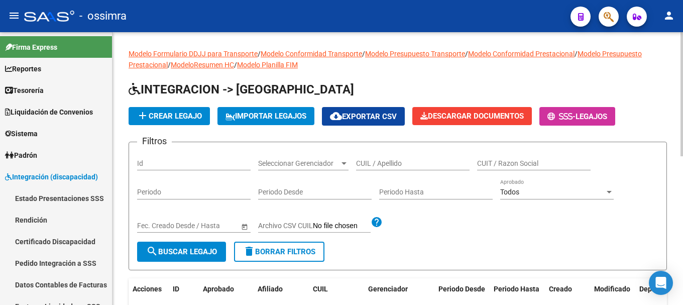
scroll to position [151, 0]
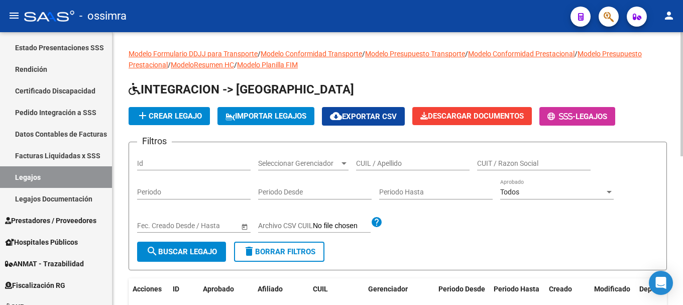
drag, startPoint x: 398, startPoint y: 157, endPoint x: 387, endPoint y: 166, distance: 13.9
click at [387, 166] on input "CUIL / Apellido" at bounding box center [413, 163] width 114 height 9
paste input "20553459517"
type input "20553459517"
click at [204, 252] on span "search Buscar Legajo" at bounding box center [181, 251] width 71 height 9
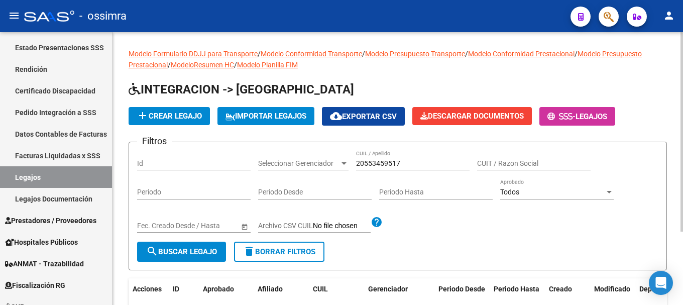
drag, startPoint x: 619, startPoint y: 145, endPoint x: 552, endPoint y: 150, distance: 67.0
click at [619, 144] on form "Filtros Id Seleccionar Gerenciador Seleccionar Gerenciador 20553459517 CUIL / A…" at bounding box center [398, 206] width 539 height 129
click at [172, 253] on span "search Buscar Legajo" at bounding box center [181, 251] width 71 height 9
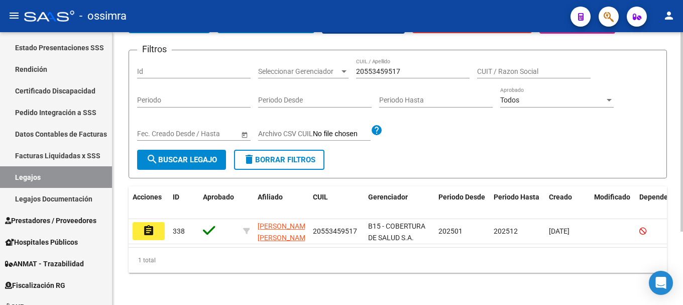
scroll to position [100, 0]
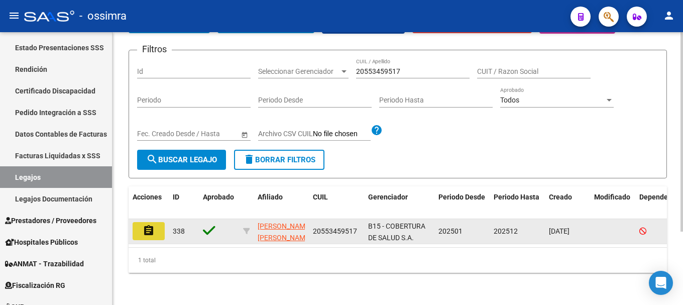
click at [147, 225] on mat-icon "assignment" at bounding box center [149, 231] width 12 height 12
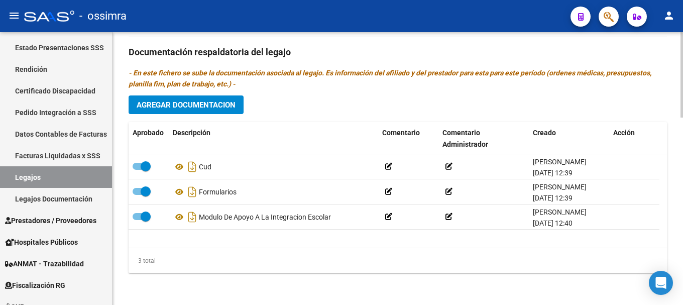
scroll to position [600, 0]
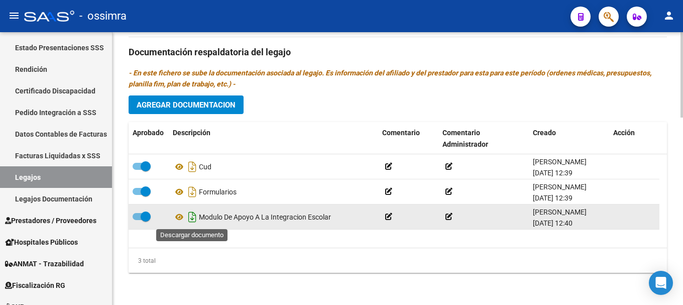
click at [194, 219] on icon "Descargar documento" at bounding box center [192, 217] width 13 height 16
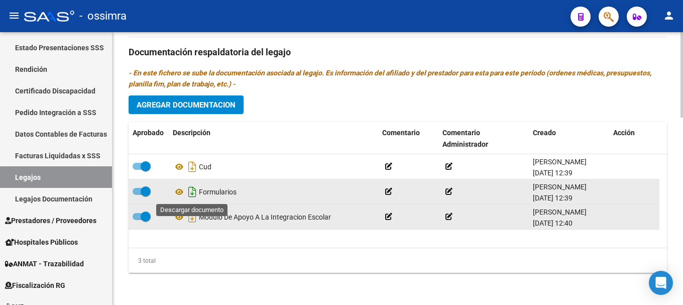
click at [195, 195] on icon "Descargar documento" at bounding box center [192, 192] width 13 height 16
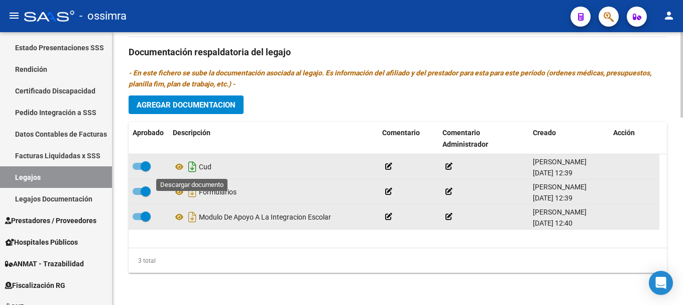
click at [193, 168] on icon "Descargar documento" at bounding box center [192, 167] width 13 height 16
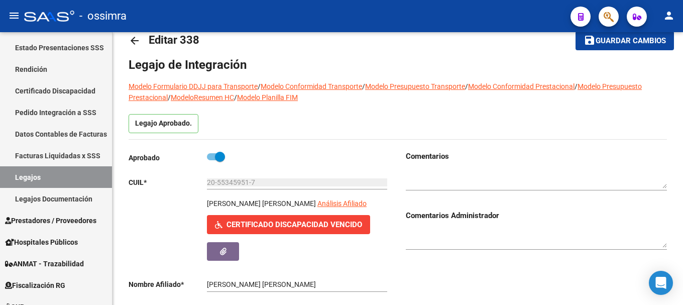
scroll to position [0, 0]
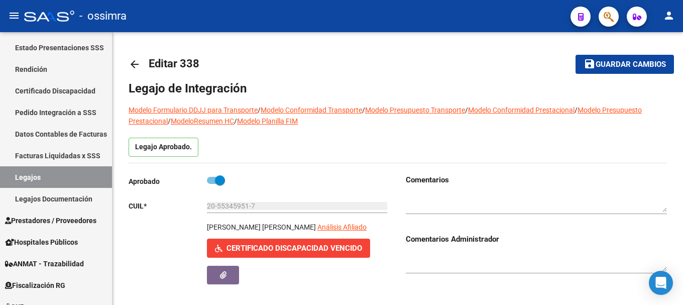
click at [136, 63] on mat-icon "arrow_back" at bounding box center [135, 64] width 12 height 12
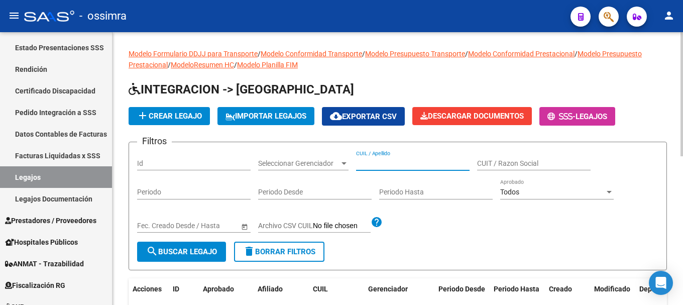
click at [381, 162] on input "CUIL / Apellido" at bounding box center [413, 163] width 114 height 9
paste input "20556374024"
type input "20556374024"
click at [177, 251] on span "search Buscar Legajo" at bounding box center [181, 251] width 71 height 9
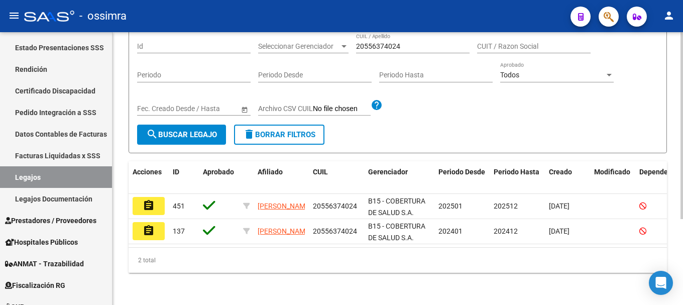
scroll to position [126, 0]
click at [144, 199] on mat-icon "assignment" at bounding box center [149, 205] width 12 height 12
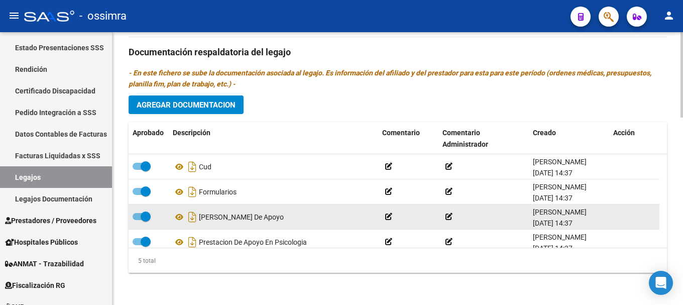
scroll to position [36, 0]
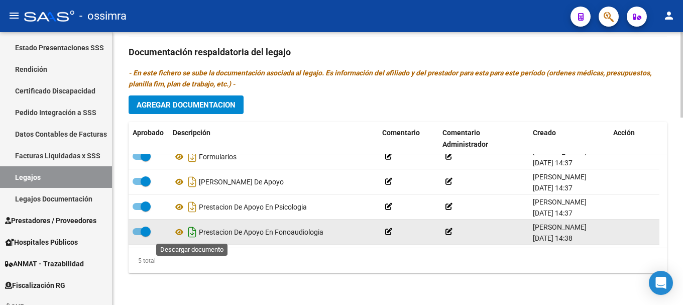
click at [191, 233] on icon "Descargar documento" at bounding box center [192, 232] width 13 height 16
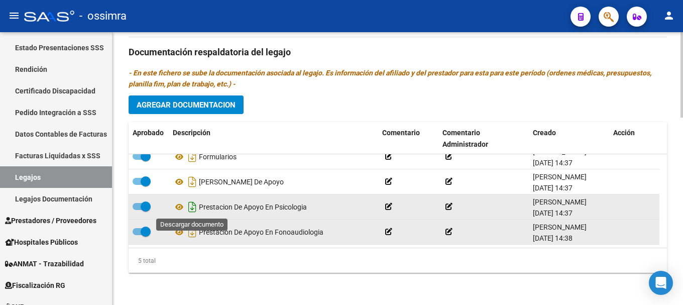
click at [192, 207] on icon "Descargar documento" at bounding box center [192, 207] width 13 height 16
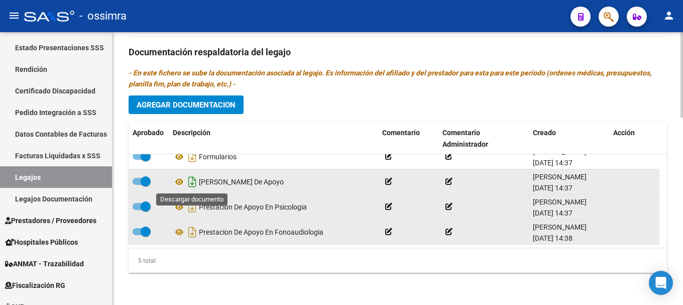
click at [192, 182] on icon "Descargar documento" at bounding box center [192, 182] width 13 height 16
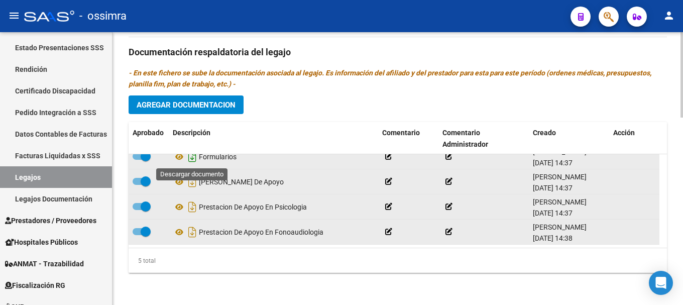
click at [192, 159] on icon "Descargar documento" at bounding box center [192, 157] width 13 height 16
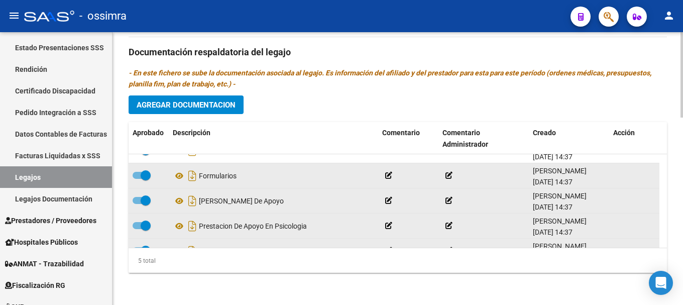
scroll to position [0, 0]
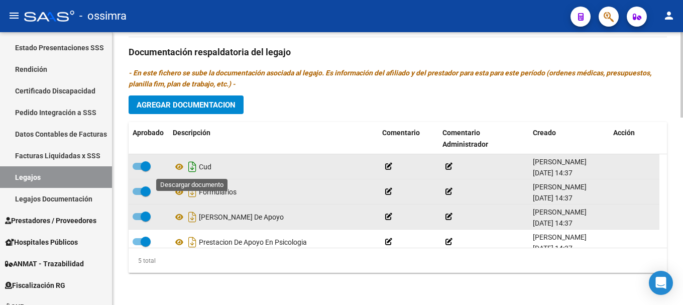
click at [192, 167] on icon "Descargar documento" at bounding box center [192, 167] width 13 height 16
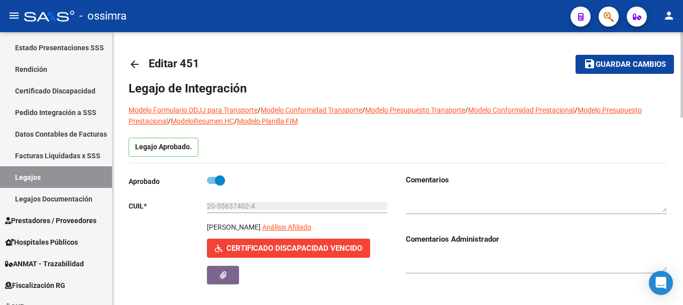
click at [134, 60] on mat-icon "arrow_back" at bounding box center [135, 64] width 12 height 12
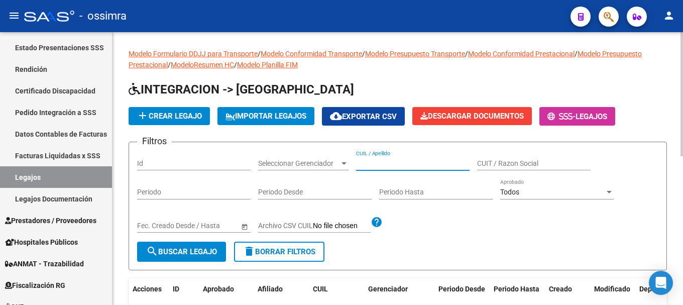
click at [376, 164] on input "CUIL / Apellido" at bounding box center [413, 163] width 114 height 9
paste input "20559991237"
type input "20559991237"
click at [189, 255] on span "search Buscar Legajo" at bounding box center [181, 251] width 71 height 9
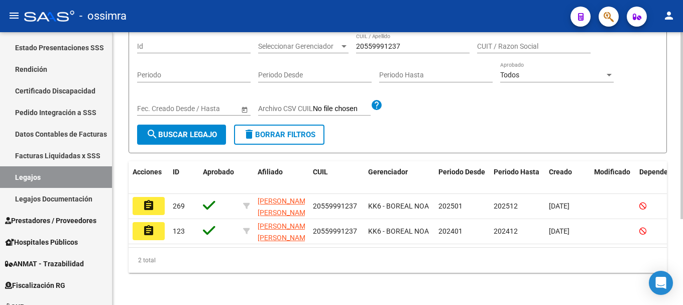
scroll to position [126, 0]
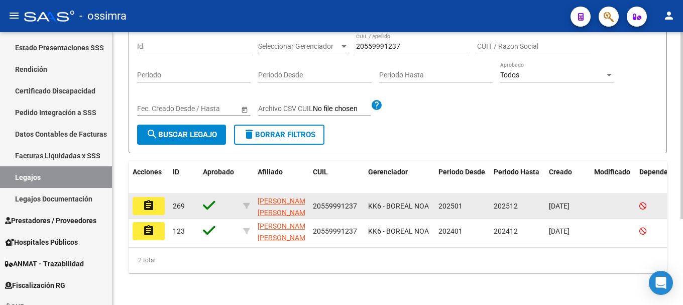
click at [148, 199] on mat-icon "assignment" at bounding box center [149, 205] width 12 height 12
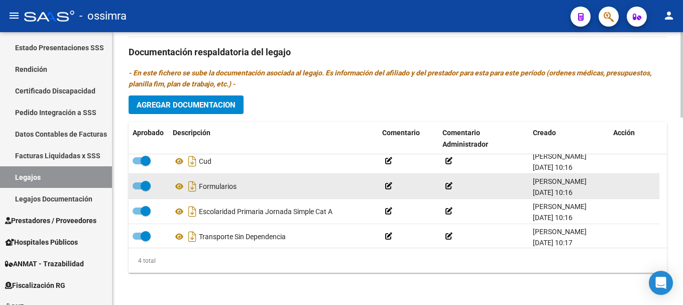
scroll to position [11, 0]
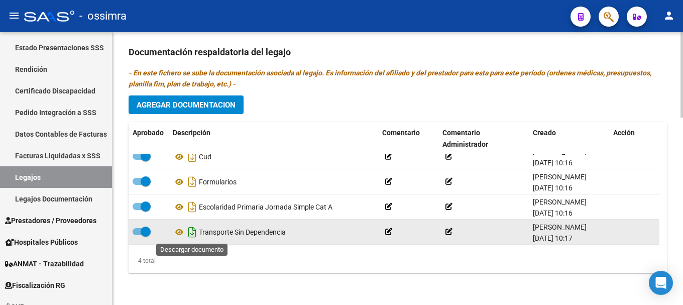
click at [192, 234] on icon "Descargar documento" at bounding box center [192, 232] width 13 height 16
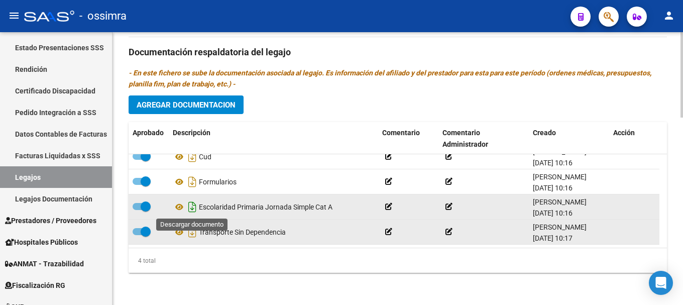
click at [193, 207] on icon "Descargar documento" at bounding box center [192, 207] width 13 height 16
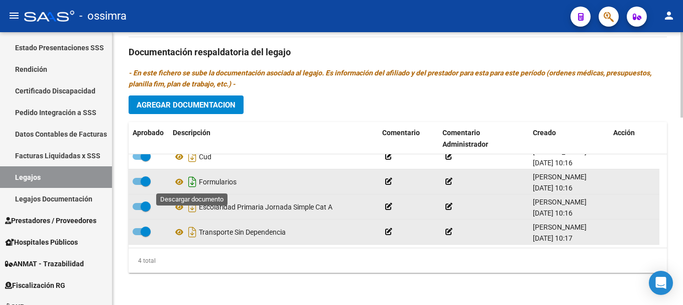
click at [193, 183] on icon "Descargar documento" at bounding box center [192, 182] width 13 height 16
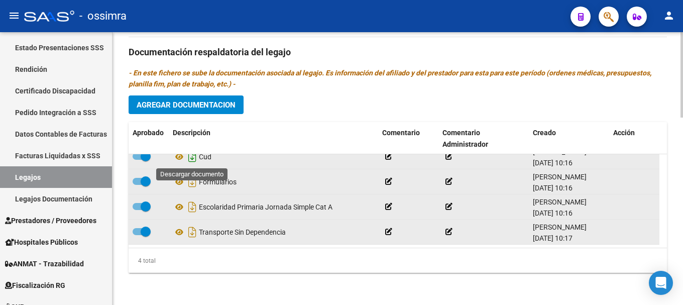
click at [194, 158] on icon "Descargar documento" at bounding box center [192, 157] width 13 height 16
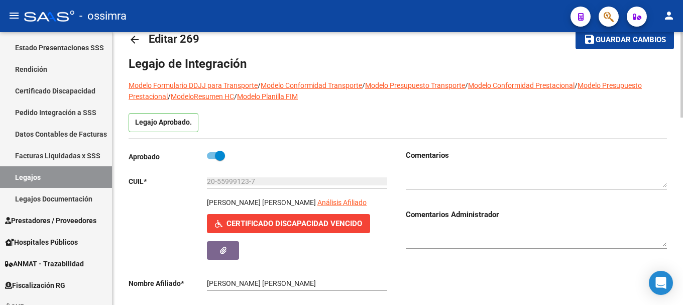
scroll to position [0, 0]
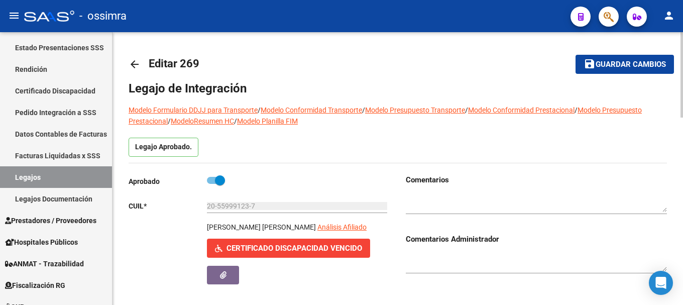
click at [134, 63] on mat-icon "arrow_back" at bounding box center [135, 64] width 12 height 12
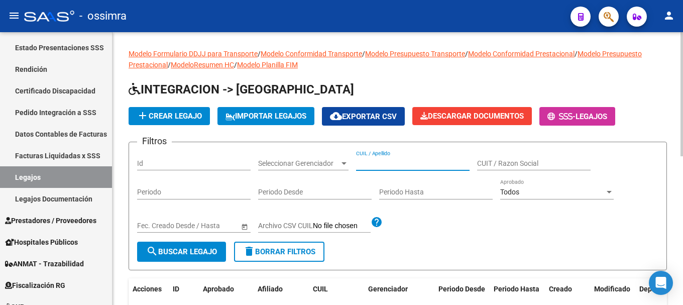
click at [376, 164] on input "CUIL / Apellido" at bounding box center [413, 163] width 114 height 9
paste input "20564717372"
type input "20564717372"
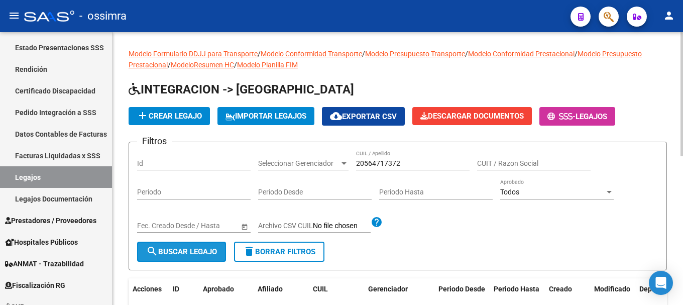
click at [173, 253] on span "search Buscar Legajo" at bounding box center [181, 251] width 71 height 9
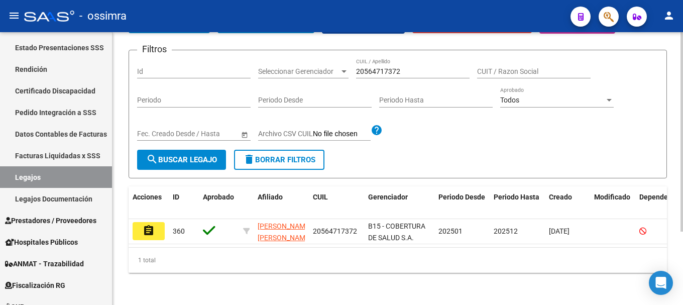
scroll to position [100, 0]
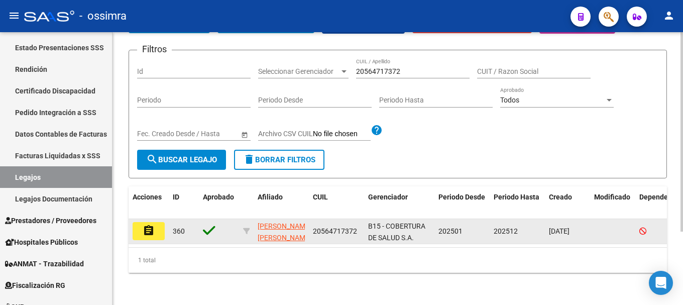
click at [156, 226] on button "assignment" at bounding box center [149, 231] width 32 height 18
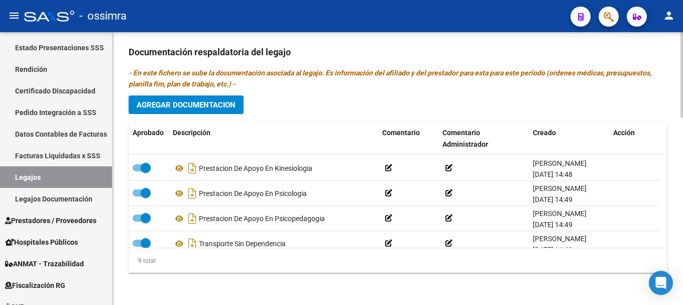
scroll to position [136, 0]
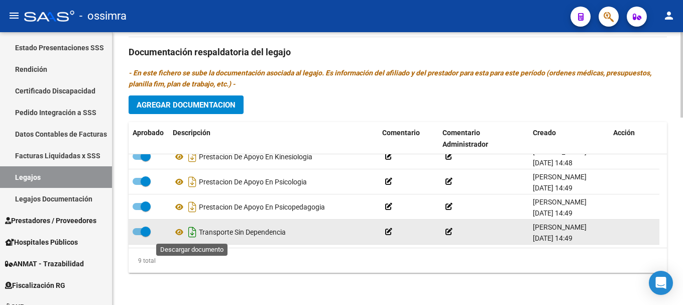
click at [192, 233] on icon "Descargar documento" at bounding box center [192, 232] width 13 height 16
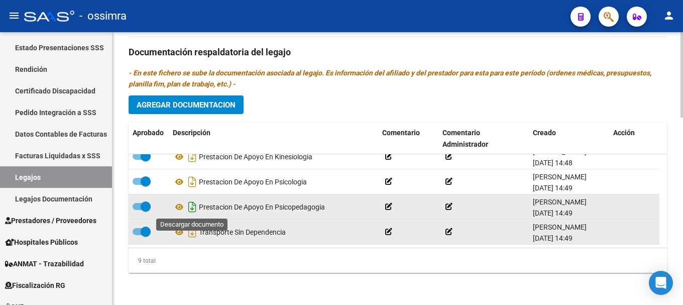
click at [192, 208] on icon "Descargar documento" at bounding box center [192, 207] width 13 height 16
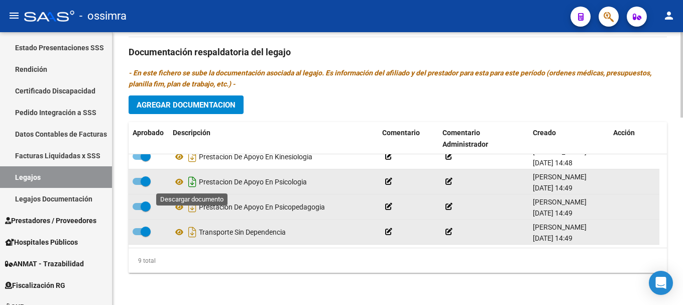
click at [195, 182] on icon "Descargar documento" at bounding box center [192, 182] width 13 height 16
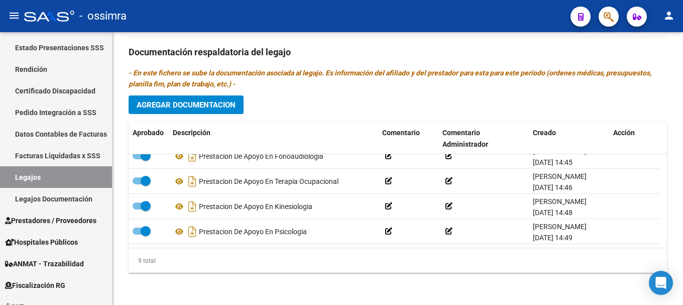
scroll to position [66, 0]
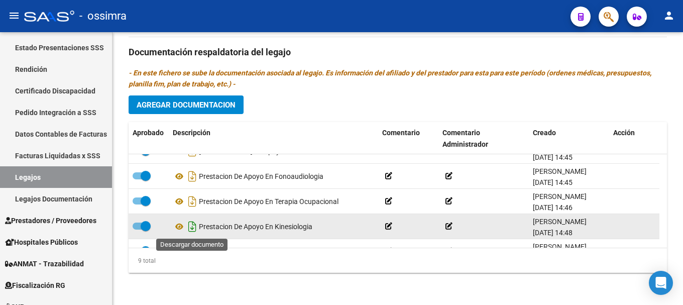
click at [191, 228] on icon "Descargar documento" at bounding box center [192, 227] width 13 height 16
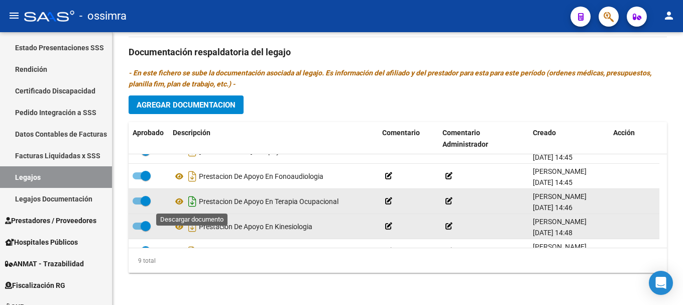
click at [190, 200] on icon "Descargar documento" at bounding box center [192, 201] width 13 height 16
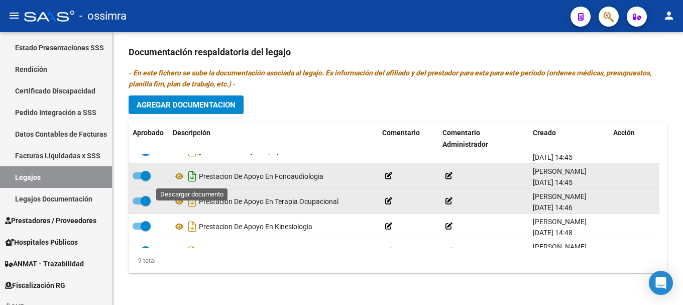
click at [193, 177] on icon "Descargar documento" at bounding box center [192, 176] width 13 height 16
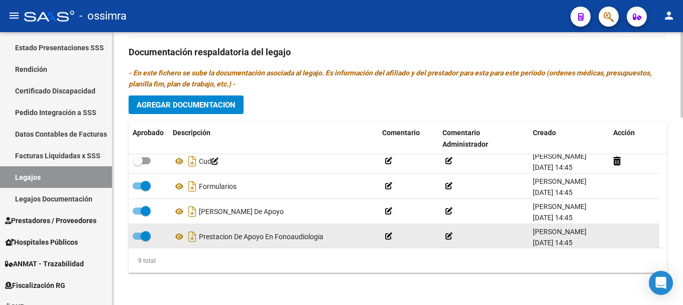
scroll to position [0, 0]
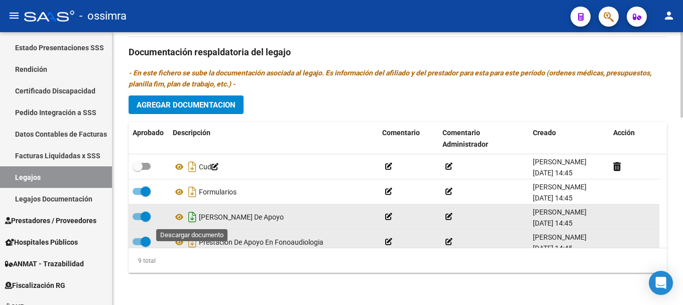
click at [192, 218] on icon "Descargar documento" at bounding box center [192, 217] width 13 height 16
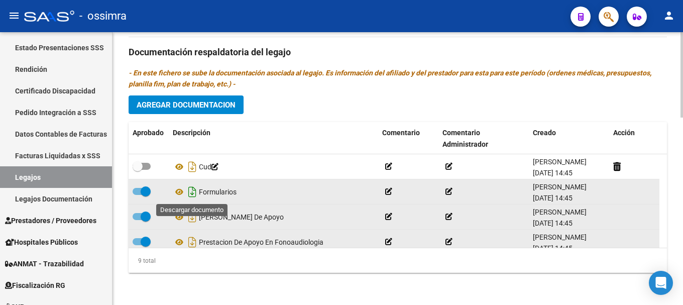
click at [191, 193] on icon "Descargar documento" at bounding box center [192, 192] width 13 height 16
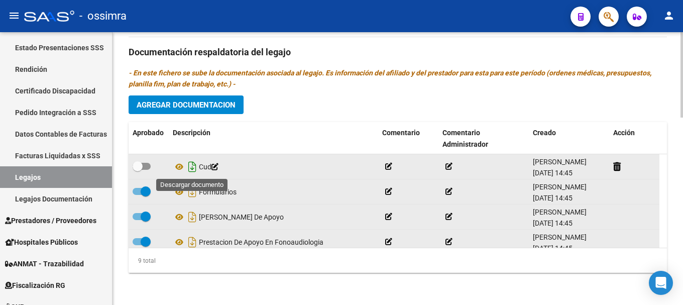
click at [192, 166] on icon "Descargar documento" at bounding box center [192, 167] width 13 height 16
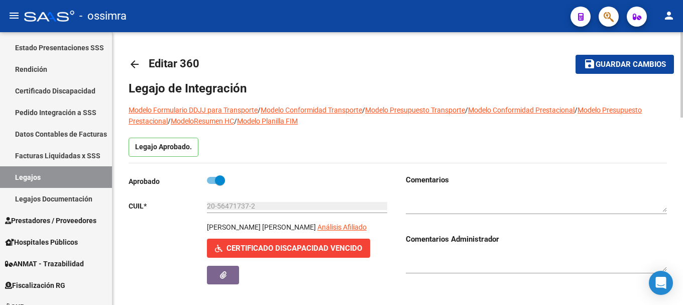
click at [140, 64] on mat-icon "arrow_back" at bounding box center [135, 64] width 12 height 12
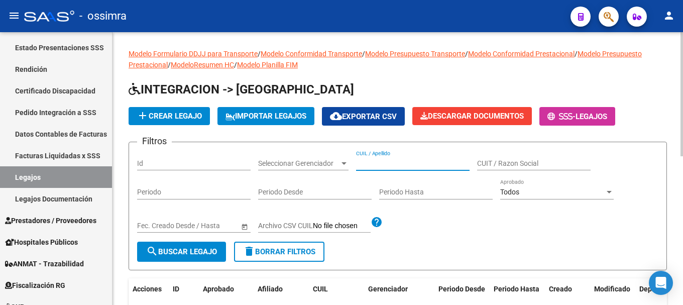
drag, startPoint x: 371, startPoint y: 160, endPoint x: 393, endPoint y: 169, distance: 23.9
click at [372, 160] on input "CUIL / Apellido" at bounding box center [413, 163] width 114 height 9
paste input "20564730700"
type input "20564730700"
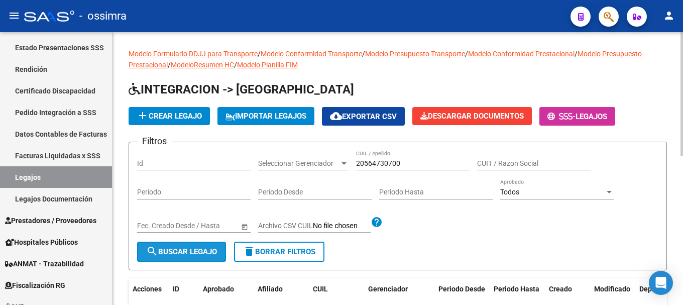
click at [182, 253] on span "search Buscar Legajo" at bounding box center [181, 251] width 71 height 9
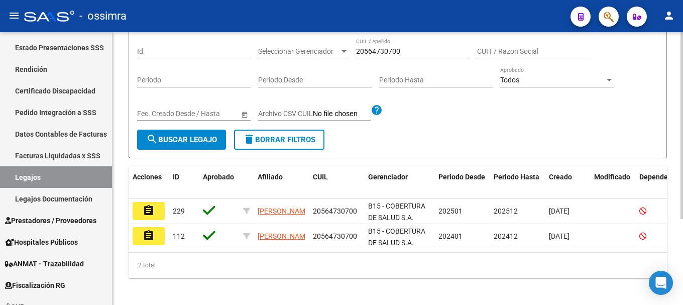
scroll to position [126, 0]
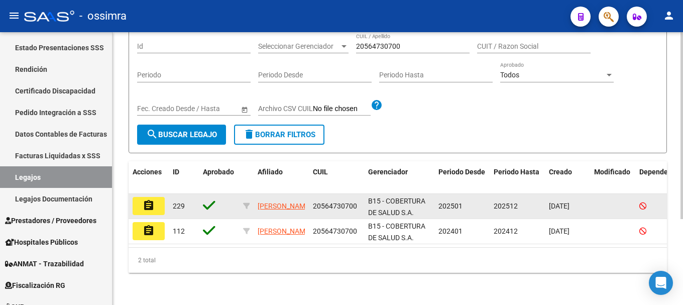
click at [146, 201] on mat-icon "assignment" at bounding box center [149, 205] width 12 height 12
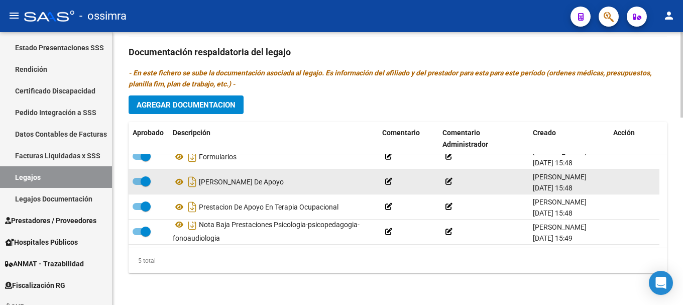
scroll to position [6, 0]
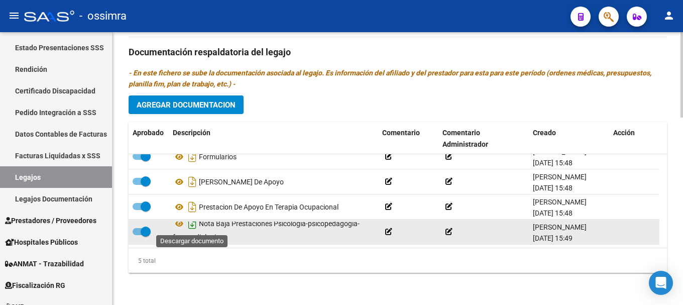
click at [190, 225] on icon "Descargar documento" at bounding box center [192, 224] width 13 height 16
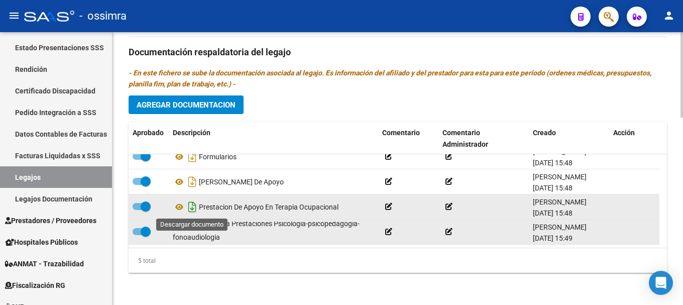
click at [193, 206] on icon "Descargar documento" at bounding box center [192, 207] width 13 height 16
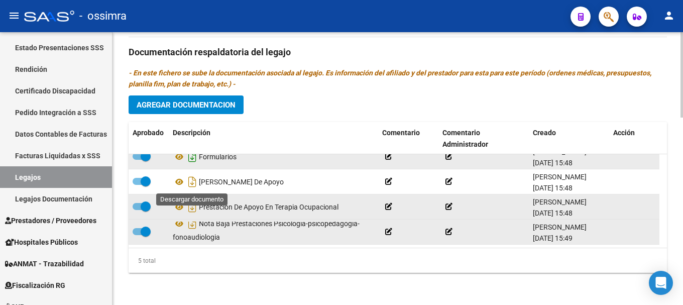
drag, startPoint x: 190, startPoint y: 179, endPoint x: 195, endPoint y: 163, distance: 16.7
click at [190, 179] on icon "Descargar documento" at bounding box center [192, 182] width 13 height 16
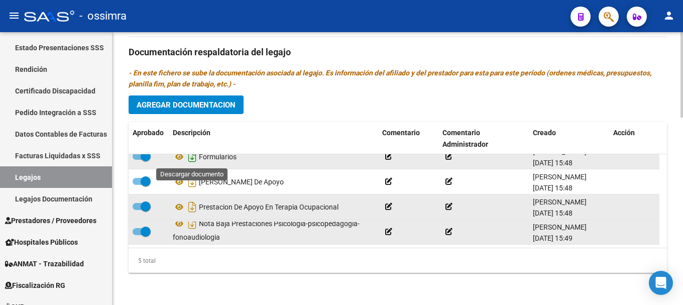
click at [194, 157] on icon "Descargar documento" at bounding box center [192, 157] width 13 height 16
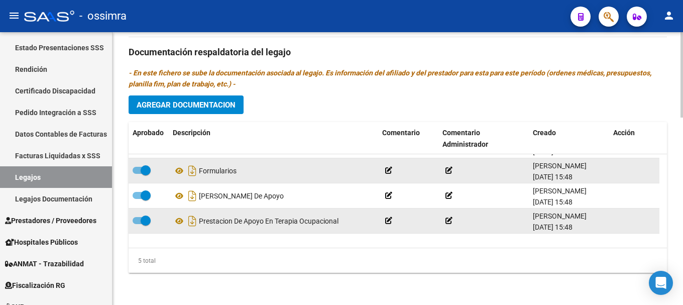
scroll to position [0, 0]
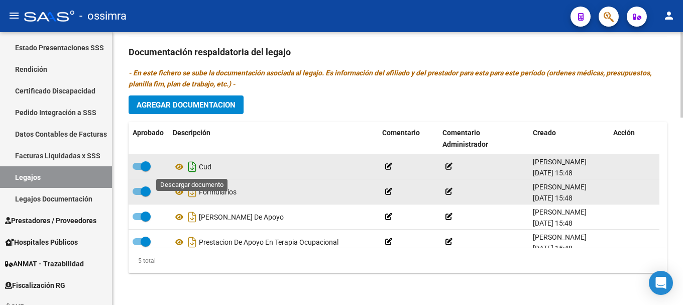
click at [193, 166] on icon "Descargar documento" at bounding box center [192, 167] width 13 height 16
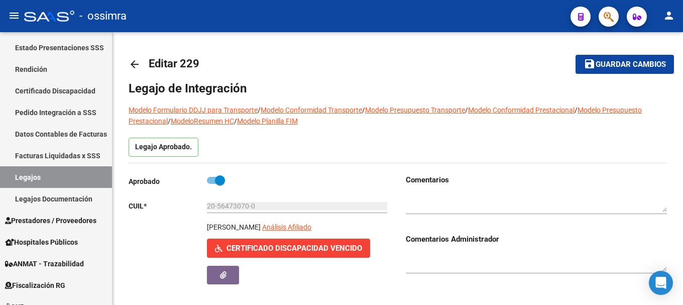
click at [136, 61] on mat-icon "arrow_back" at bounding box center [135, 64] width 12 height 12
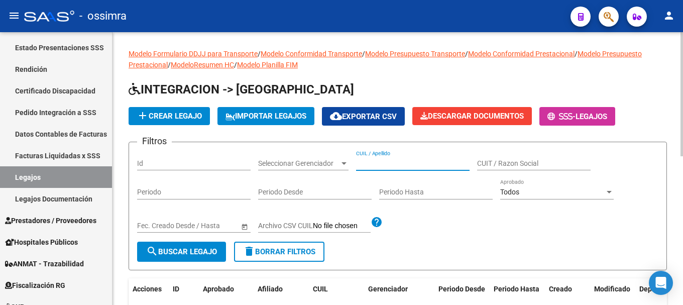
paste input "20570998839"
type input "20570998839"
click at [168, 256] on span "search Buscar Legajo" at bounding box center [181, 251] width 71 height 9
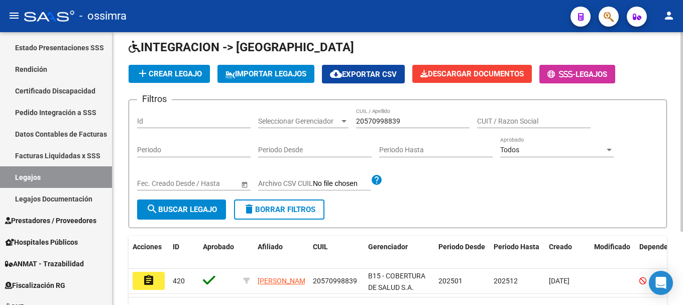
scroll to position [100, 0]
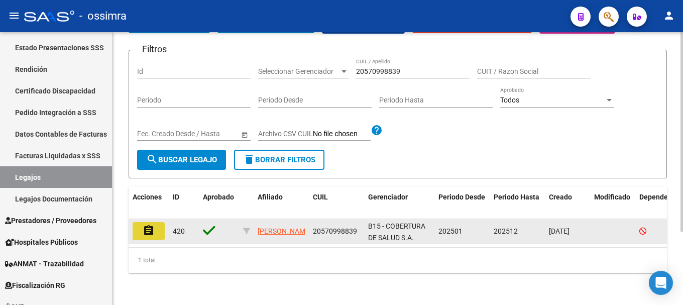
click at [144, 225] on mat-icon "assignment" at bounding box center [149, 231] width 12 height 12
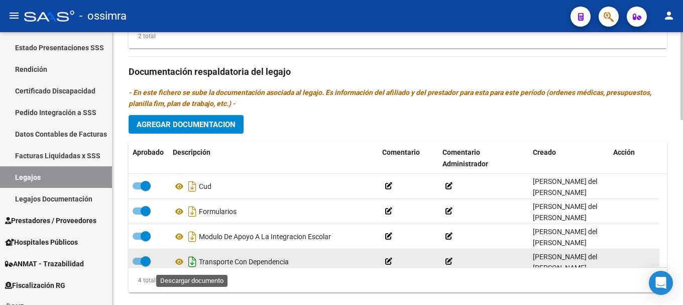
click at [193, 264] on icon "Descargar documento" at bounding box center [192, 262] width 13 height 16
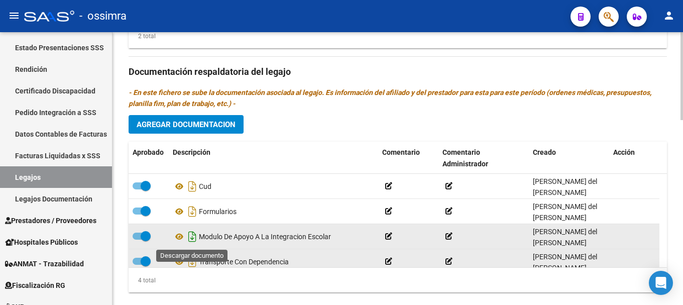
click at [193, 240] on icon "Descargar documento" at bounding box center [192, 237] width 13 height 16
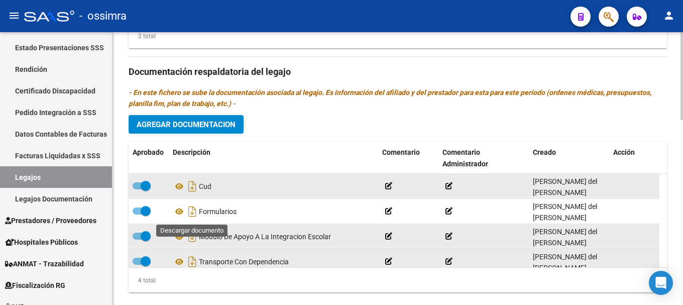
drag, startPoint x: 193, startPoint y: 209, endPoint x: 194, endPoint y: 199, distance: 10.1
click at [193, 209] on icon "Descargar documento" at bounding box center [192, 211] width 13 height 16
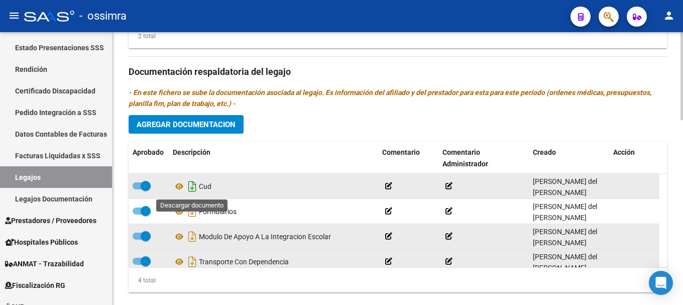
click at [194, 188] on icon "Descargar documento" at bounding box center [192, 186] width 13 height 16
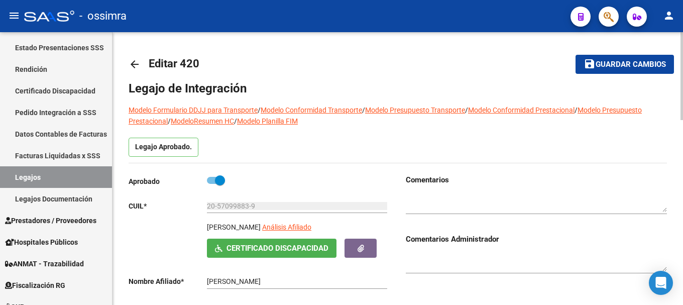
click at [137, 62] on mat-icon "arrow_back" at bounding box center [135, 64] width 12 height 12
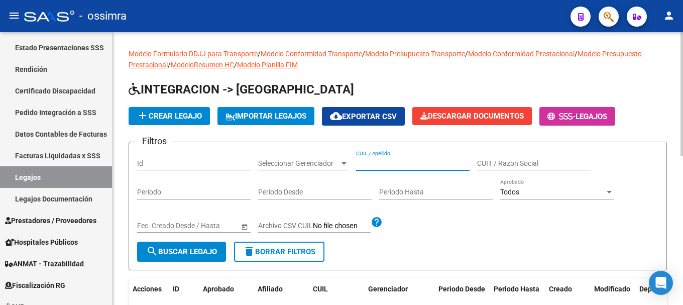
paste input "20571566061"
type input "20571566061"
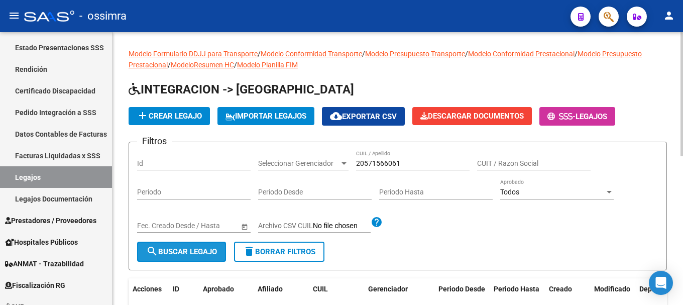
click at [193, 251] on span "search Buscar Legajo" at bounding box center [181, 251] width 71 height 9
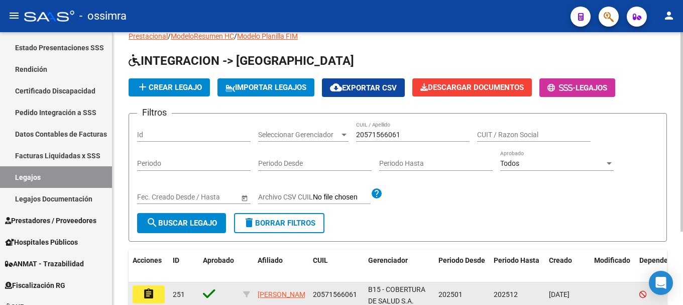
scroll to position [100, 0]
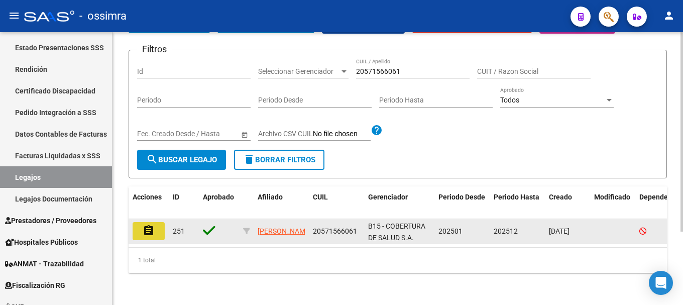
click at [146, 225] on mat-icon "assignment" at bounding box center [149, 231] width 12 height 12
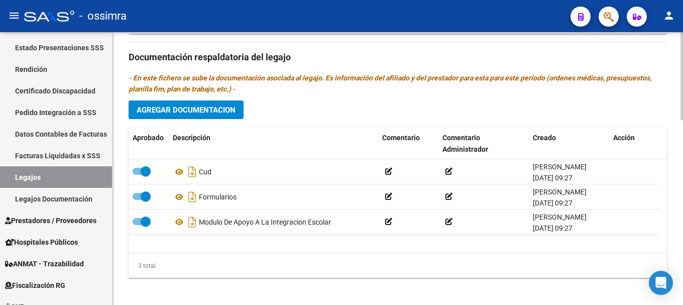
scroll to position [573, 0]
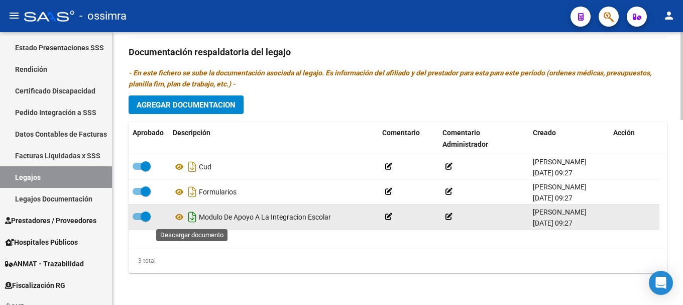
click at [194, 217] on icon "Descargar documento" at bounding box center [192, 217] width 13 height 16
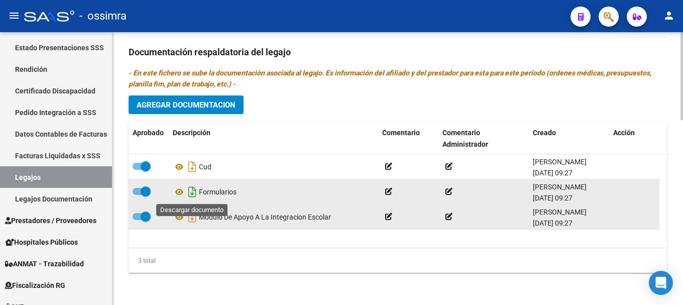
click at [194, 192] on icon "Descargar documento" at bounding box center [192, 192] width 13 height 16
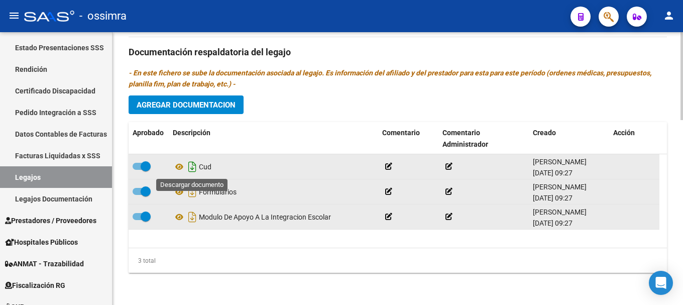
click at [193, 170] on icon "Descargar documento" at bounding box center [192, 167] width 13 height 16
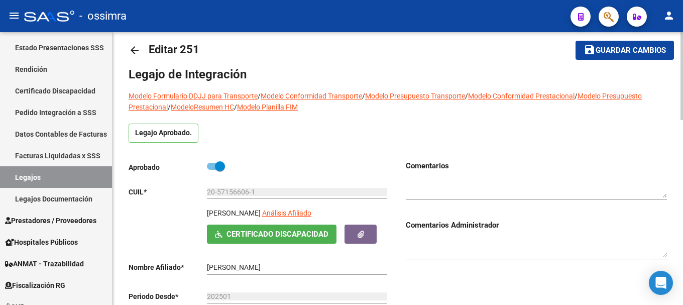
scroll to position [0, 0]
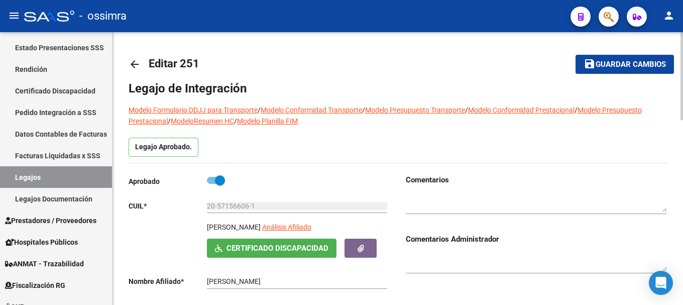
click at [139, 65] on mat-icon "arrow_back" at bounding box center [135, 64] width 12 height 12
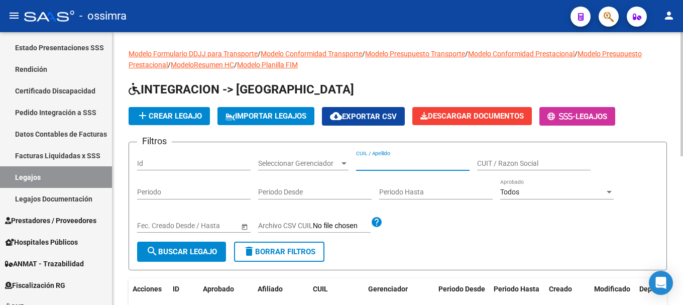
paste input "20572859941"
type input "20572859941"
click at [209, 252] on span "search Buscar Legajo" at bounding box center [181, 251] width 71 height 9
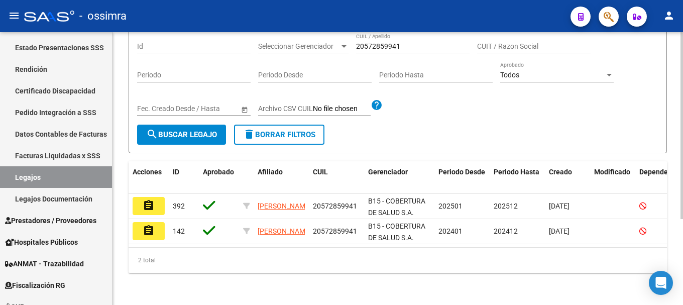
scroll to position [126, 0]
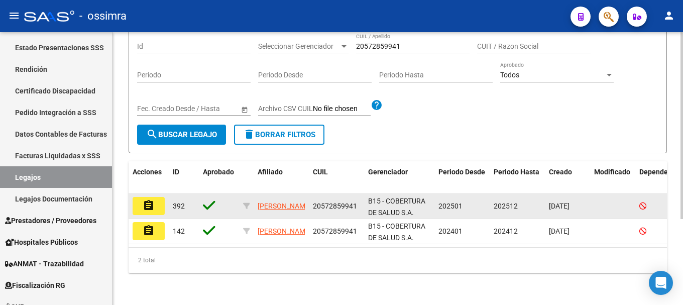
click at [153, 199] on mat-icon "assignment" at bounding box center [149, 205] width 12 height 12
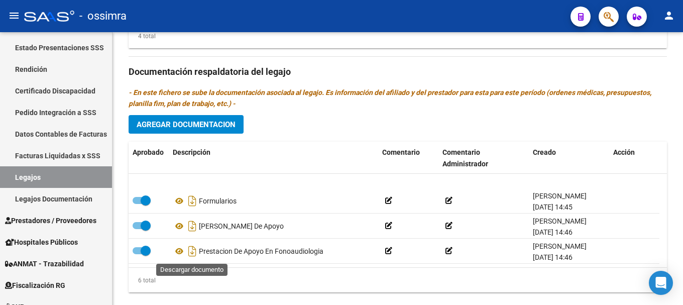
scroll to position [61, 0]
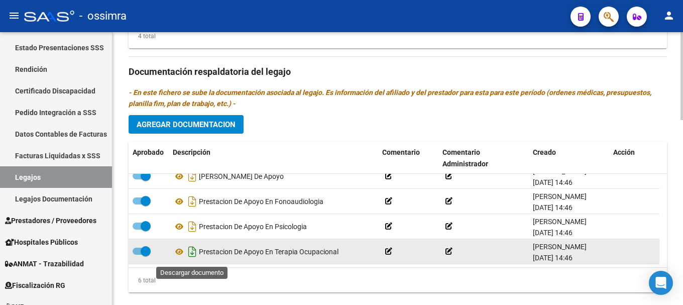
click at [192, 251] on icon "Descargar documento" at bounding box center [192, 252] width 13 height 16
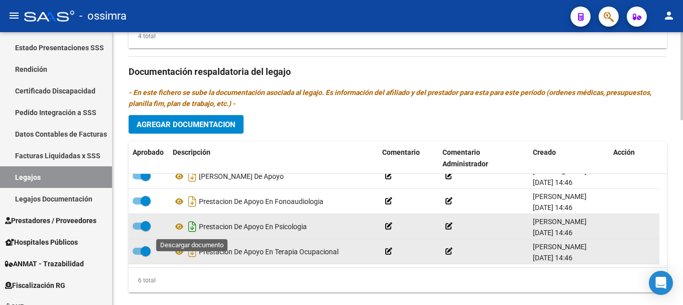
click at [192, 230] on icon "Descargar documento" at bounding box center [192, 227] width 13 height 16
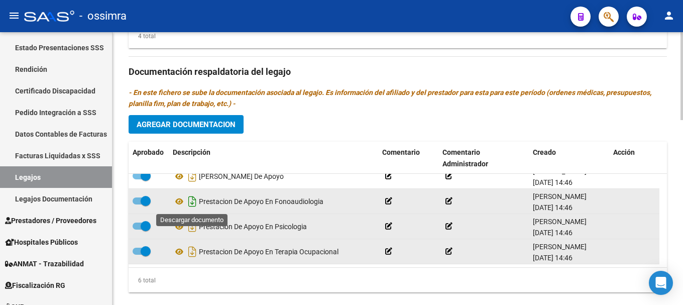
click at [191, 201] on icon "Descargar documento" at bounding box center [192, 201] width 13 height 16
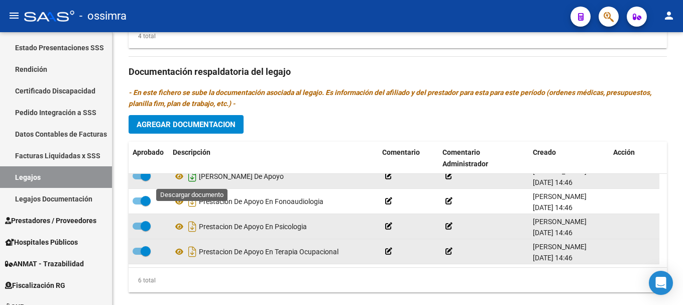
click at [190, 180] on icon "Descargar documento" at bounding box center [192, 176] width 13 height 16
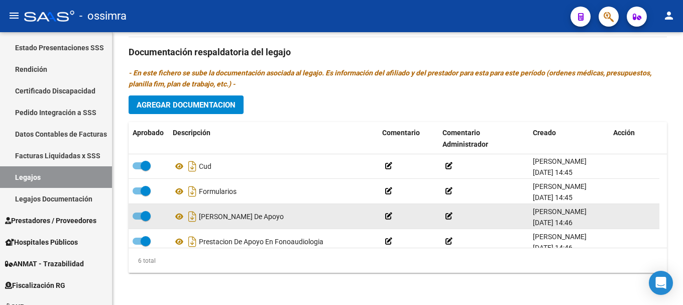
scroll to position [0, 0]
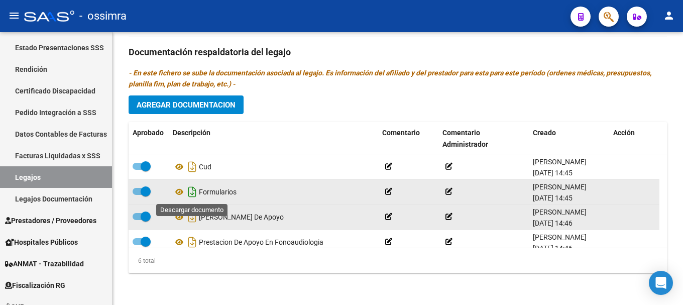
click at [193, 194] on icon "Descargar documento" at bounding box center [192, 192] width 13 height 16
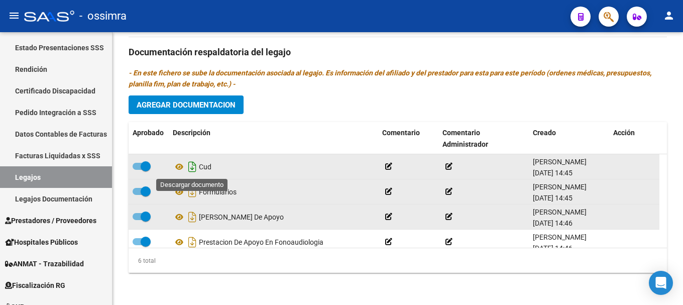
click at [192, 167] on icon "Descargar documento" at bounding box center [192, 167] width 13 height 16
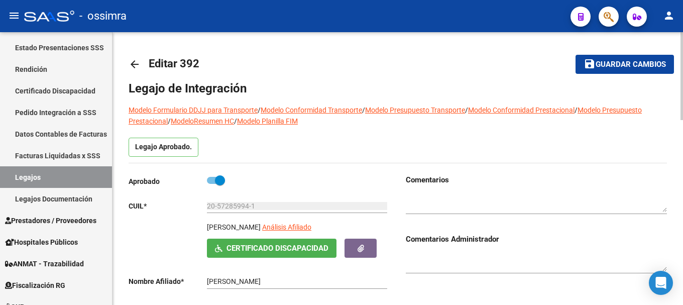
click at [134, 66] on mat-icon "arrow_back" at bounding box center [135, 64] width 12 height 12
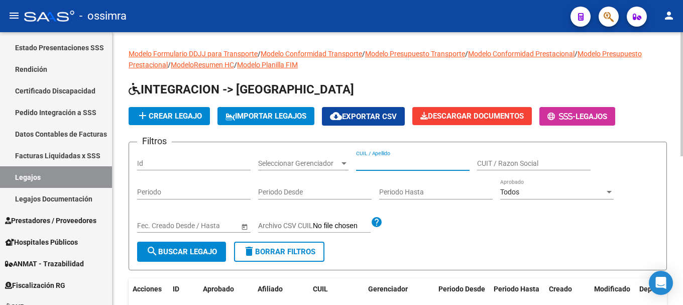
paste input "20575997881"
type input "20575997881"
click at [205, 247] on span "search Buscar Legajo" at bounding box center [181, 251] width 71 height 9
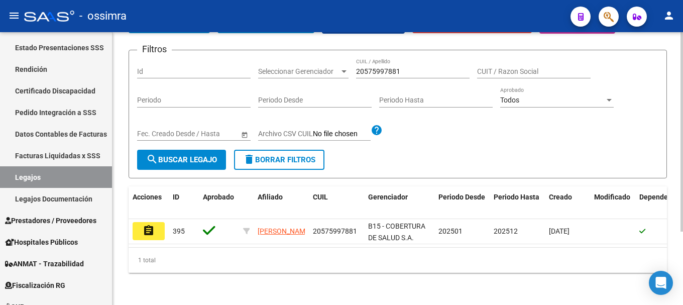
scroll to position [100, 0]
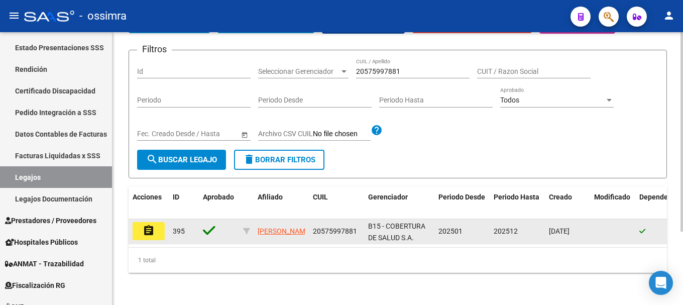
click at [145, 222] on button "assignment" at bounding box center [149, 231] width 32 height 18
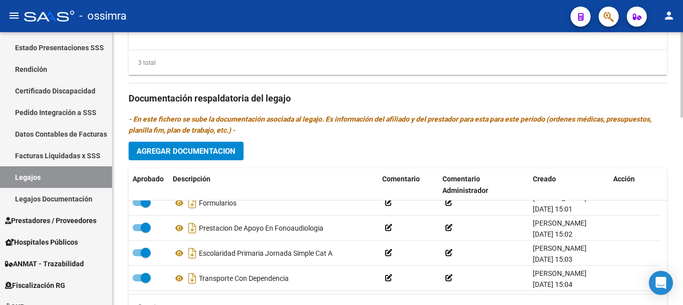
scroll to position [600, 0]
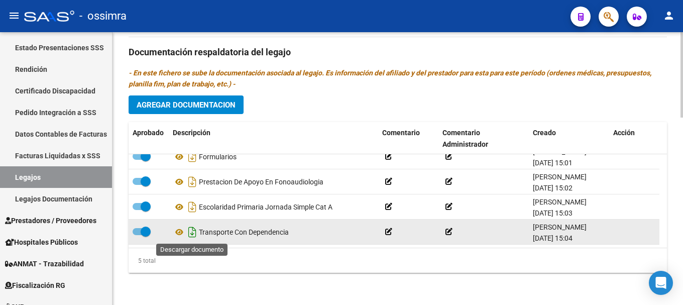
click at [192, 231] on icon "Descargar documento" at bounding box center [192, 232] width 13 height 16
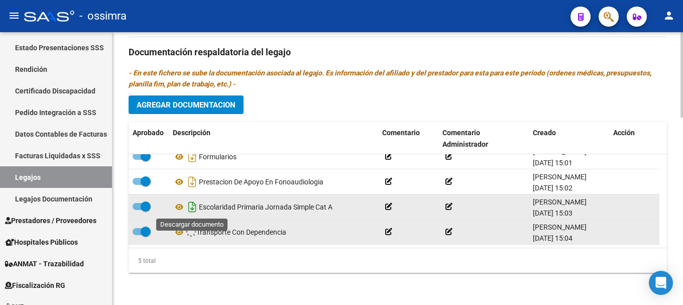
click at [189, 206] on icon "Descargar documento" at bounding box center [192, 207] width 13 height 16
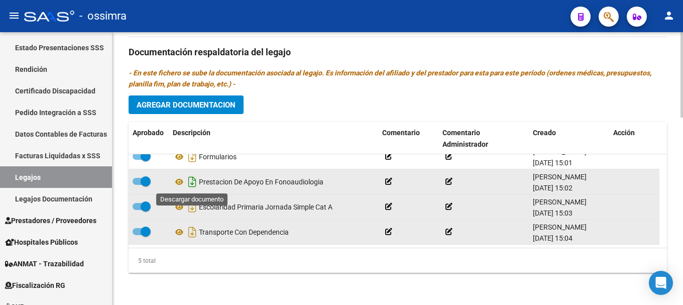
click at [193, 182] on icon "Descargar documento" at bounding box center [192, 182] width 13 height 16
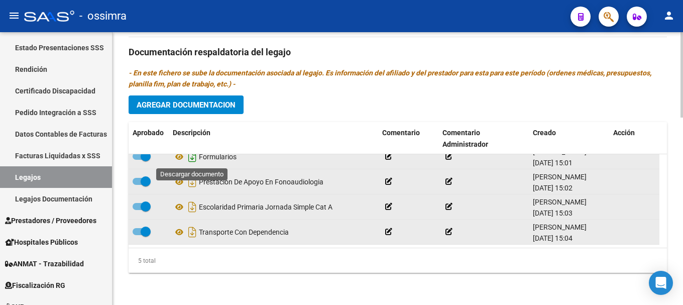
click at [191, 159] on icon "Descargar documento" at bounding box center [192, 157] width 13 height 16
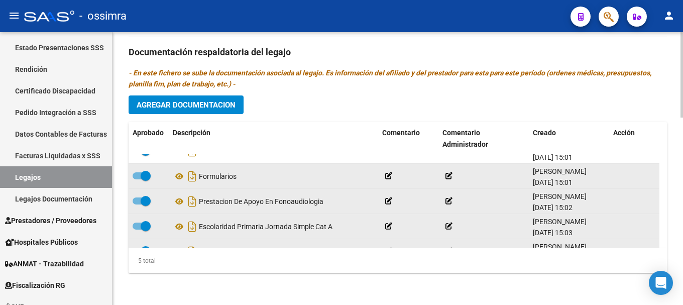
scroll to position [0, 0]
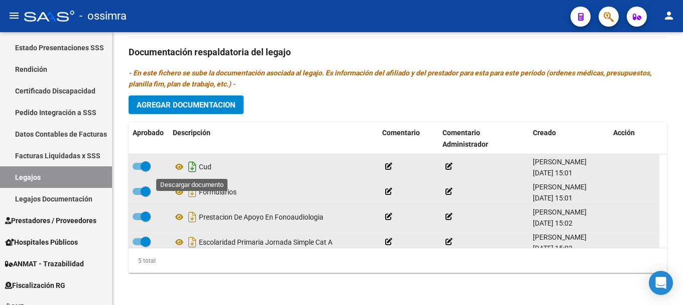
click at [192, 166] on icon "Descargar documento" at bounding box center [192, 167] width 13 height 16
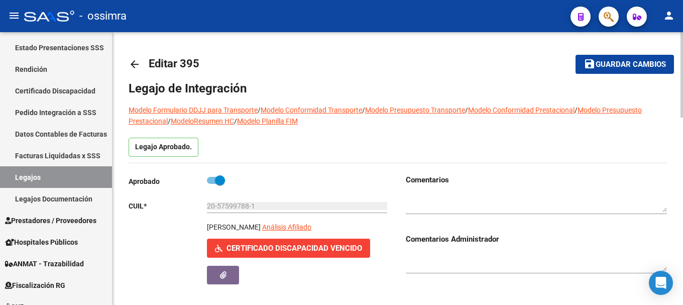
click at [136, 65] on mat-icon "arrow_back" at bounding box center [135, 64] width 12 height 12
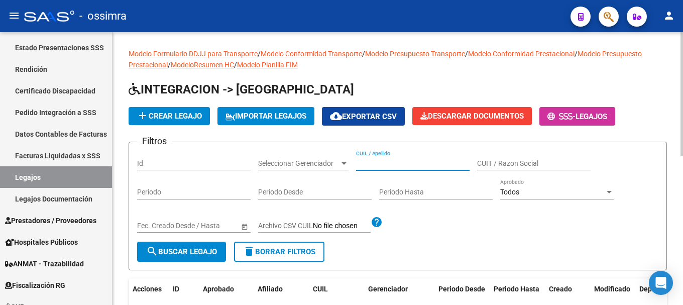
click at [398, 161] on input "CUIL / Apellido" at bounding box center [413, 163] width 114 height 9
paste input "20577365440"
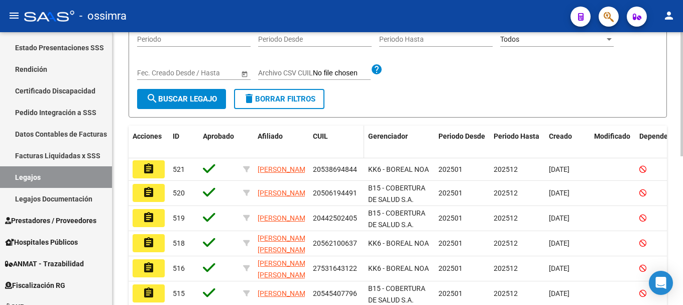
scroll to position [100, 0]
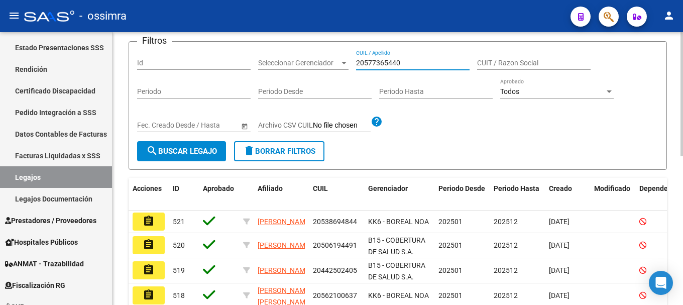
type input "20577365440"
click at [195, 158] on button "search Buscar Legajo" at bounding box center [181, 151] width 89 height 20
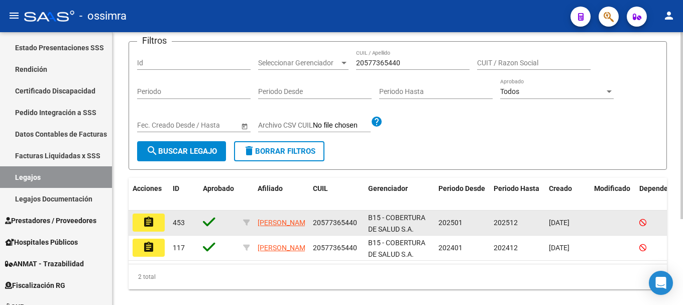
click at [140, 221] on button "assignment" at bounding box center [149, 223] width 32 height 18
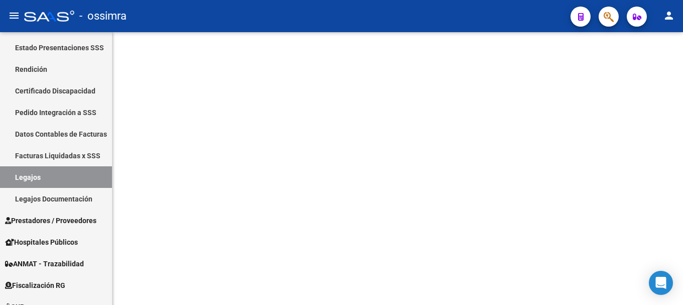
click at [140, 221] on mat-sidenav-content at bounding box center [398, 168] width 571 height 273
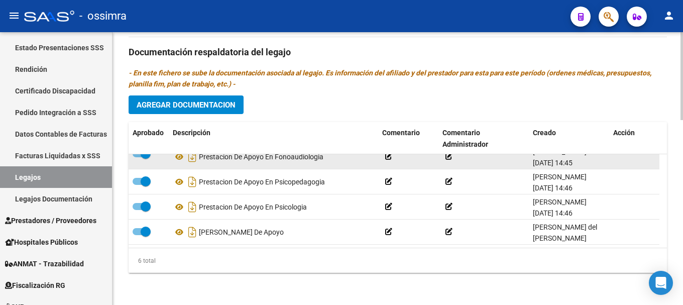
scroll to position [61, 0]
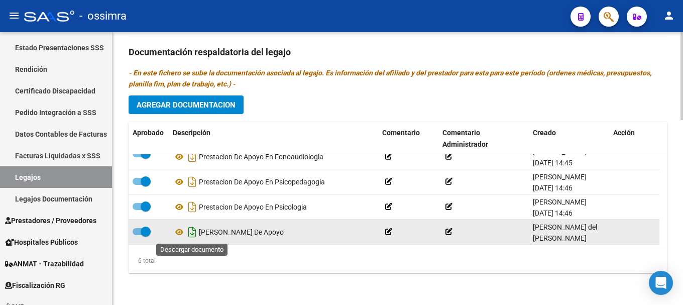
click at [193, 233] on icon "Descargar documento" at bounding box center [192, 232] width 13 height 16
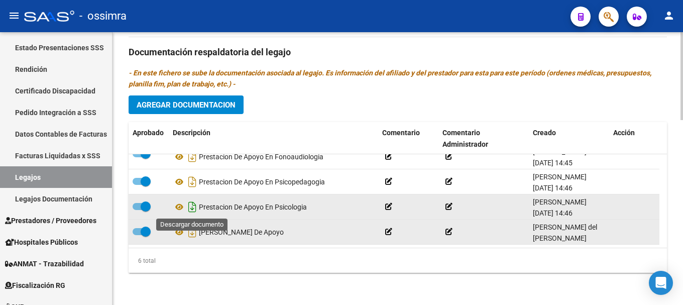
click at [192, 209] on icon "Descargar documento" at bounding box center [192, 207] width 13 height 16
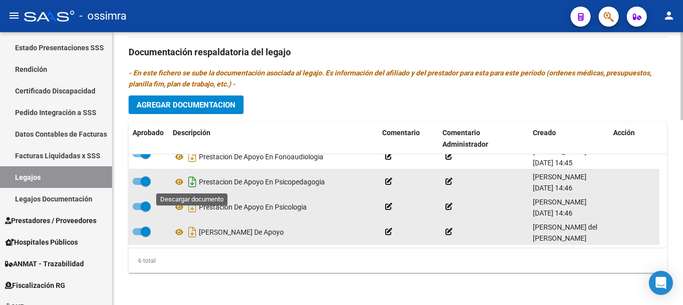
click at [191, 182] on icon "Descargar documento" at bounding box center [192, 182] width 13 height 16
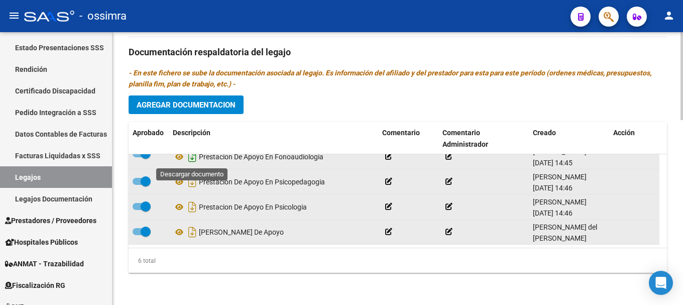
click at [195, 157] on icon "Descargar documento" at bounding box center [192, 157] width 13 height 16
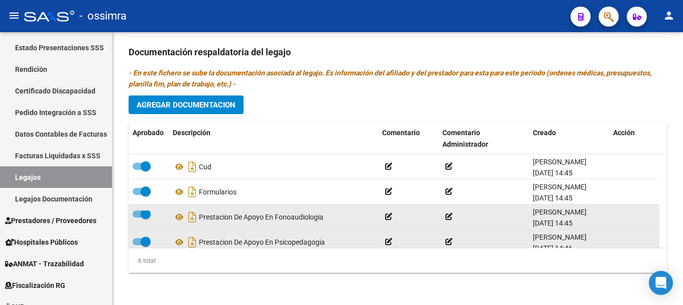
scroll to position [523, 0]
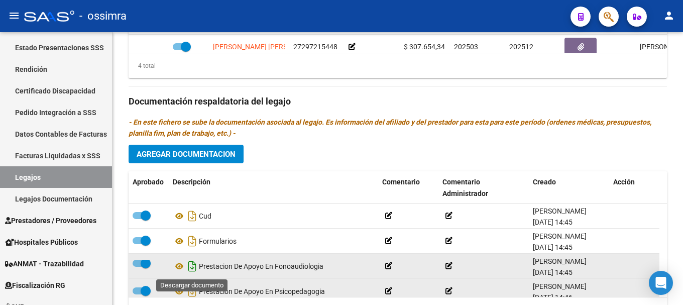
click at [190, 266] on icon "Descargar documento" at bounding box center [192, 266] width 13 height 16
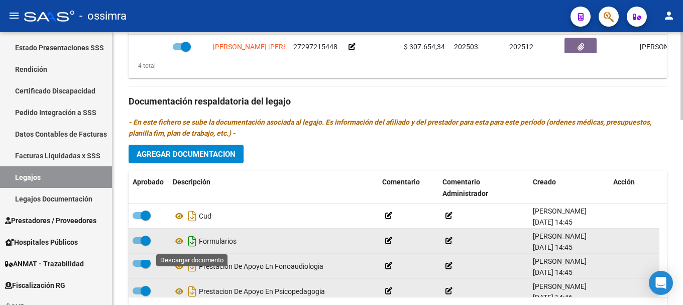
click at [192, 245] on icon "Descargar documento" at bounding box center [192, 241] width 13 height 16
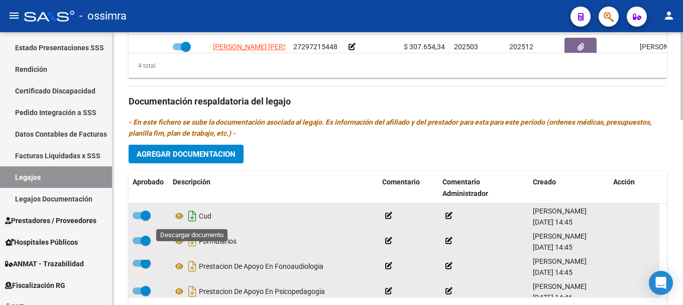
click at [193, 221] on icon "Descargar documento" at bounding box center [192, 216] width 13 height 16
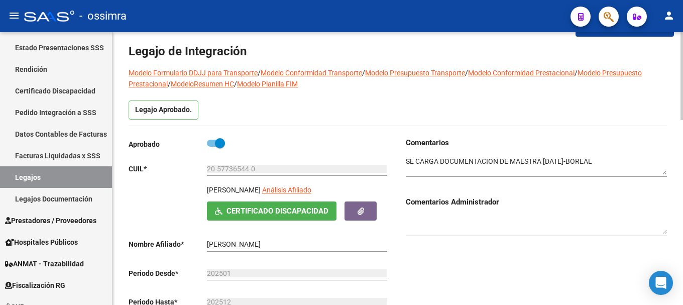
scroll to position [0, 0]
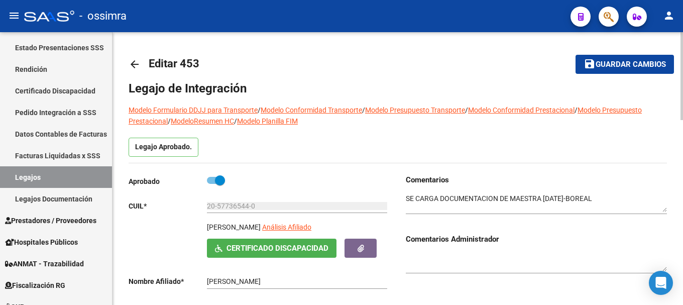
click at [132, 66] on mat-icon "arrow_back" at bounding box center [135, 64] width 12 height 12
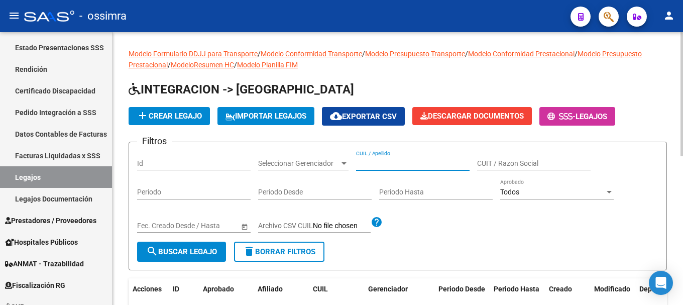
paste input "20577717959"
type input "20577717959"
click at [219, 252] on button "search Buscar Legajo" at bounding box center [181, 252] width 89 height 20
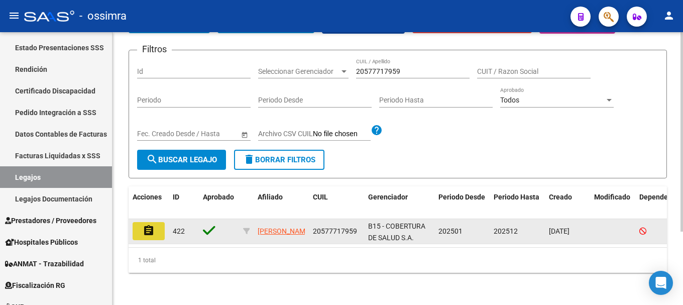
click at [148, 225] on mat-icon "assignment" at bounding box center [149, 231] width 12 height 12
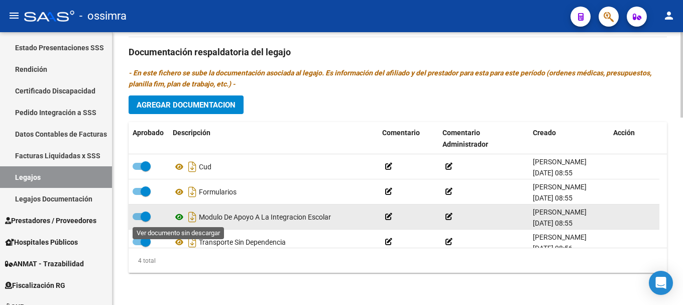
scroll to position [11, 0]
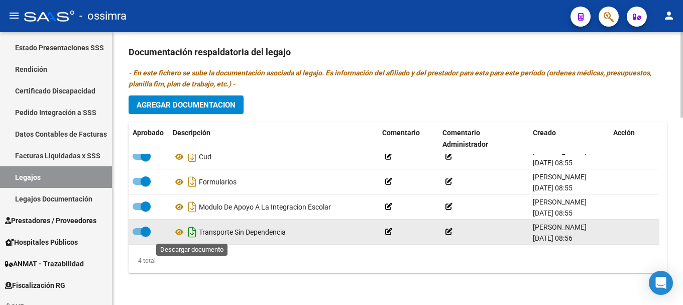
click at [194, 233] on icon "Descargar documento" at bounding box center [192, 232] width 13 height 16
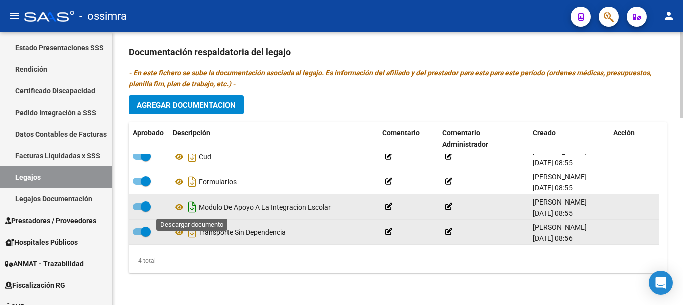
click at [195, 205] on icon "Descargar documento" at bounding box center [192, 207] width 13 height 16
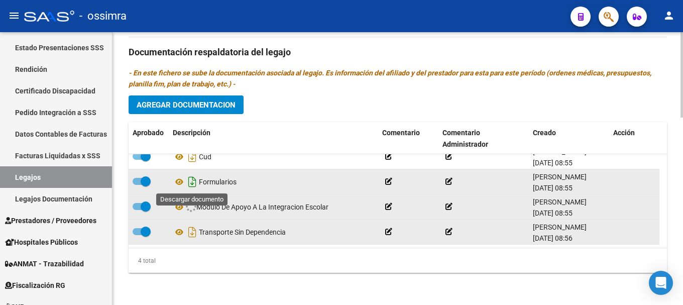
click at [193, 182] on icon "Descargar documento" at bounding box center [192, 182] width 13 height 16
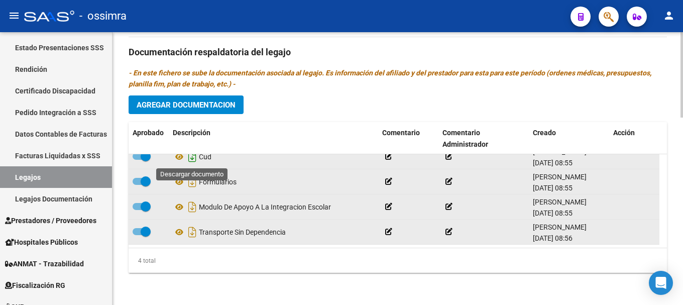
click at [194, 157] on icon "Descargar documento" at bounding box center [192, 157] width 13 height 16
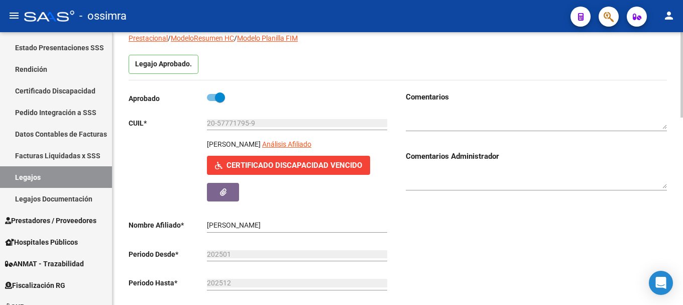
scroll to position [0, 0]
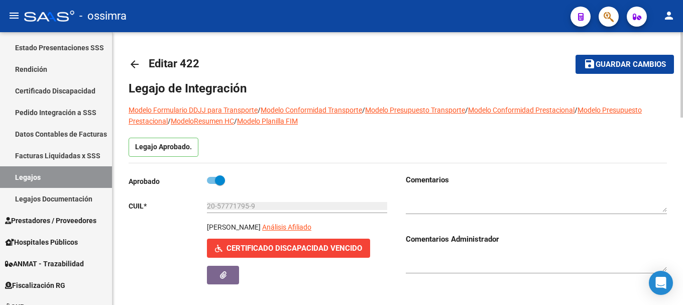
click at [135, 64] on mat-icon "arrow_back" at bounding box center [135, 64] width 12 height 12
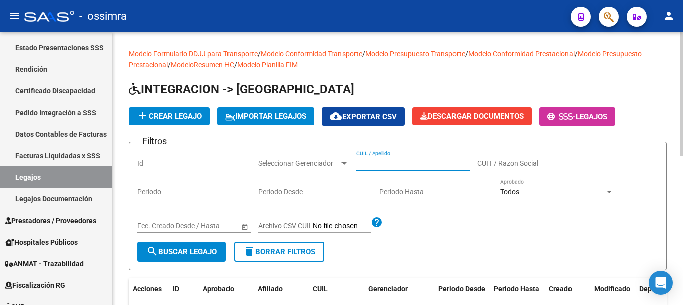
paste input "20583230190"
type input "20583230190"
click at [200, 252] on span "search Buscar Legajo" at bounding box center [181, 251] width 71 height 9
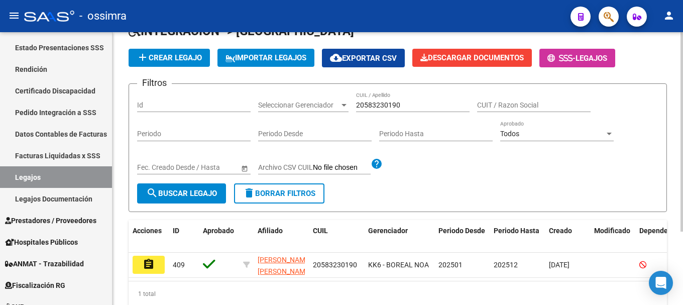
scroll to position [100, 0]
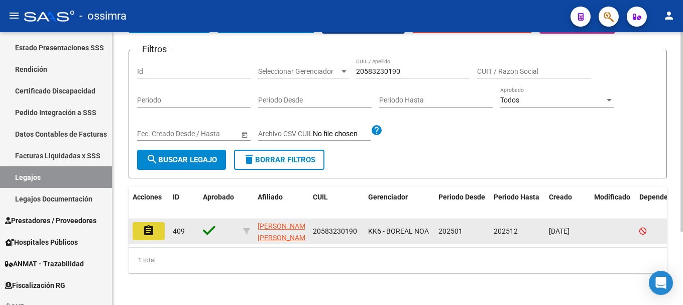
click at [149, 225] on mat-icon "assignment" at bounding box center [149, 231] width 12 height 12
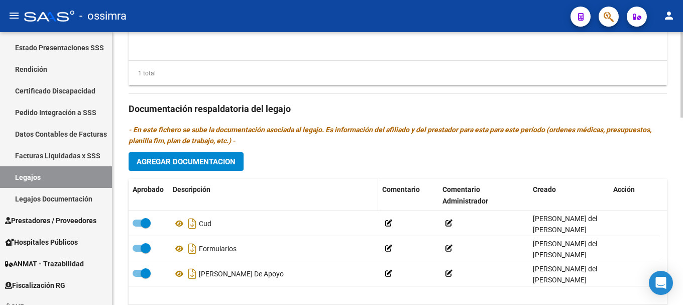
scroll to position [600, 0]
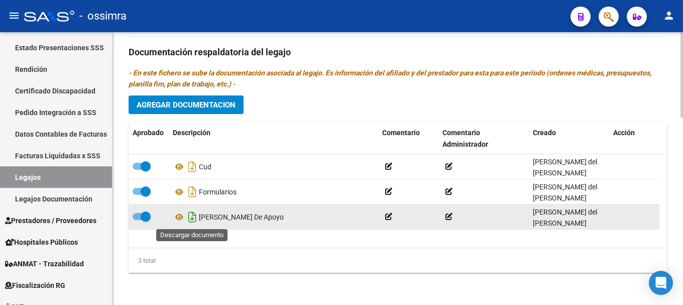
click at [191, 219] on icon "Descargar documento" at bounding box center [192, 217] width 13 height 16
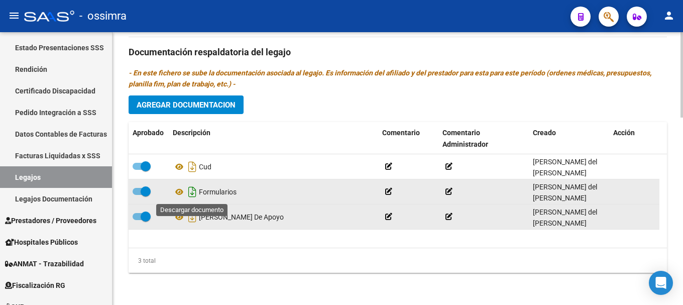
click at [193, 194] on icon "Descargar documento" at bounding box center [192, 192] width 13 height 16
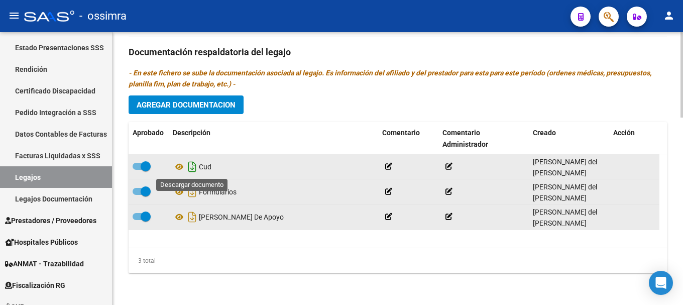
click at [194, 166] on icon "Descargar documento" at bounding box center [192, 167] width 13 height 16
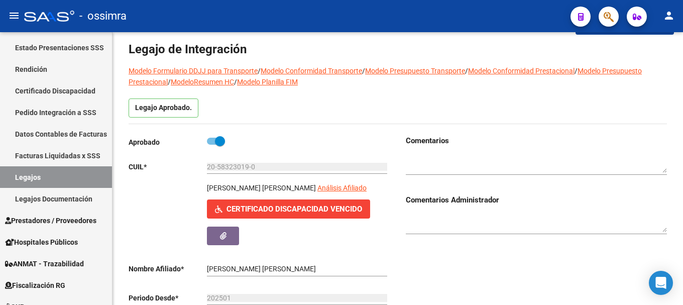
scroll to position [0, 0]
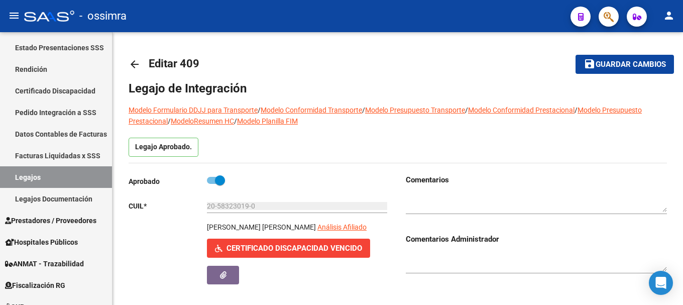
click at [135, 61] on mat-icon "arrow_back" at bounding box center [135, 64] width 12 height 12
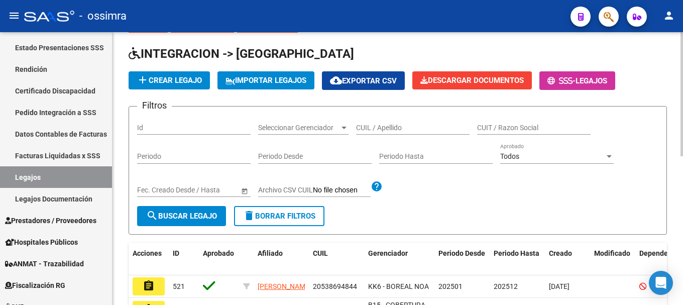
scroll to position [50, 0]
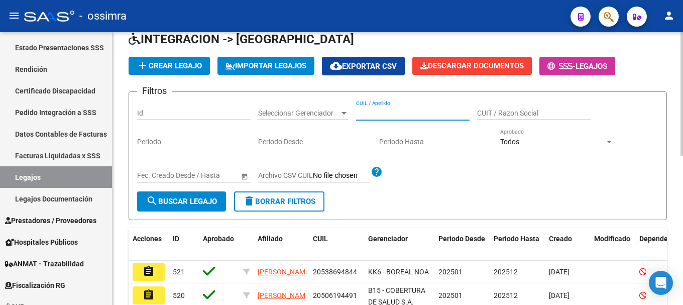
paste input "20586450442"
type input "20586450442"
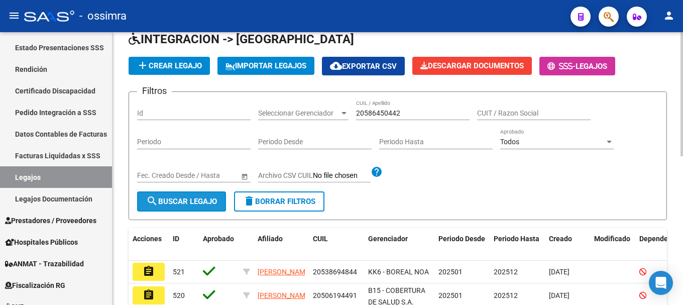
click at [201, 197] on span "search Buscar Legajo" at bounding box center [181, 201] width 71 height 9
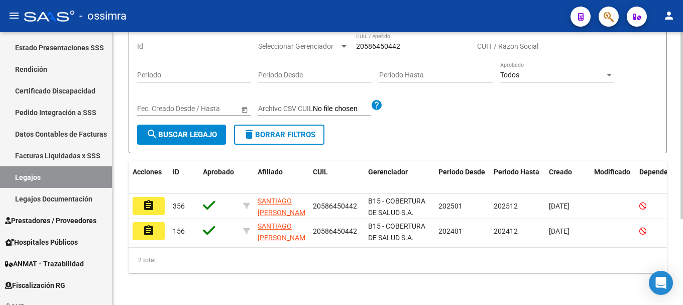
scroll to position [126, 0]
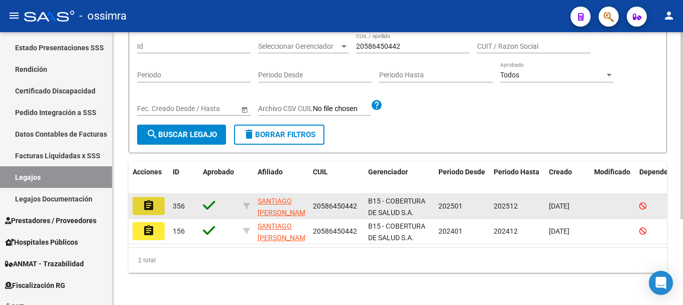
click at [153, 200] on mat-icon "assignment" at bounding box center [149, 205] width 12 height 12
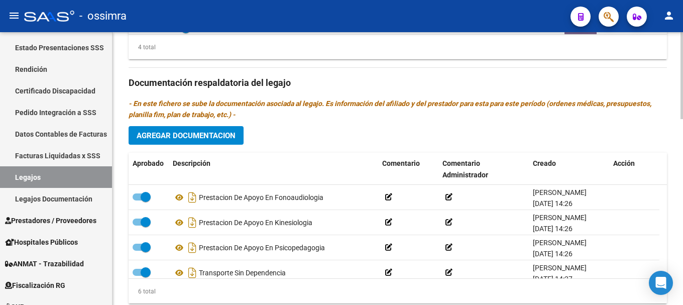
scroll to position [61, 0]
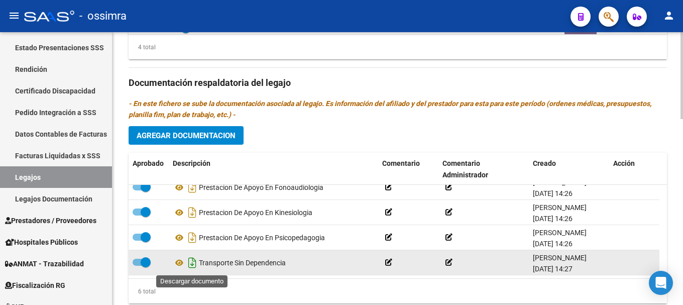
click at [193, 263] on icon "Descargar documento" at bounding box center [192, 263] width 13 height 16
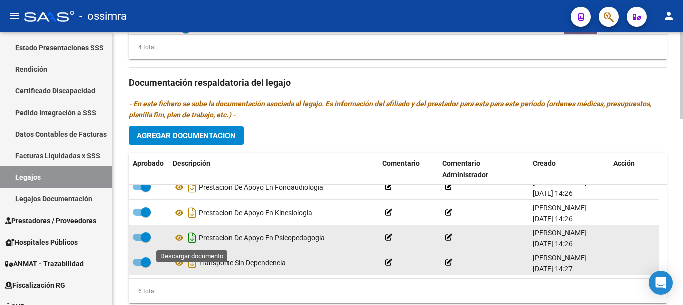
click at [193, 241] on icon "Descargar documento" at bounding box center [192, 238] width 13 height 16
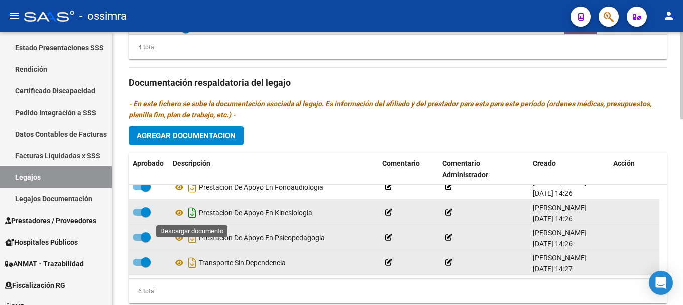
click at [191, 216] on icon "Descargar documento" at bounding box center [192, 212] width 13 height 16
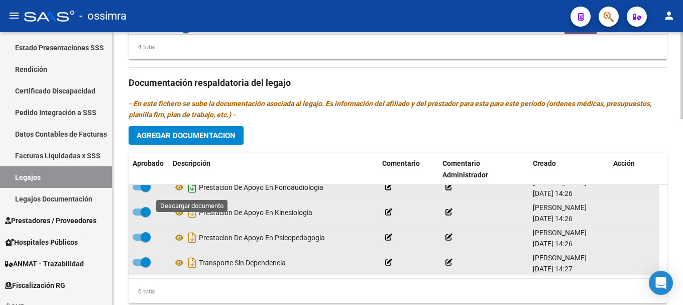
click at [191, 192] on icon "Descargar documento" at bounding box center [192, 187] width 13 height 16
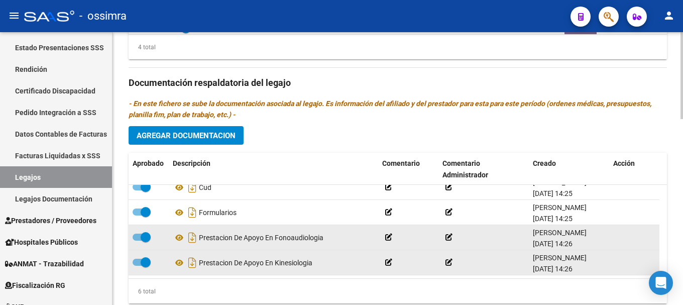
scroll to position [0, 0]
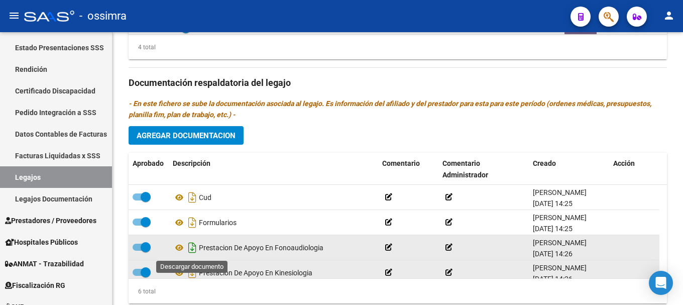
click at [192, 248] on icon "Descargar documento" at bounding box center [192, 248] width 13 height 16
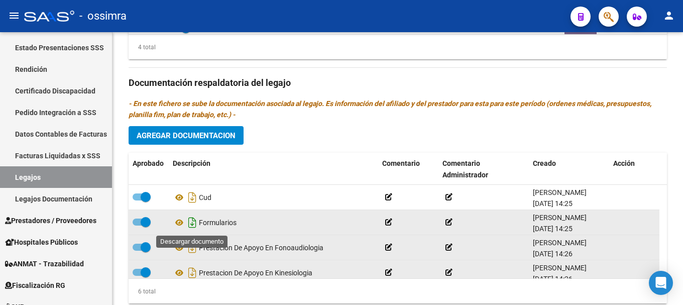
click at [192, 226] on icon "Descargar documento" at bounding box center [192, 223] width 13 height 16
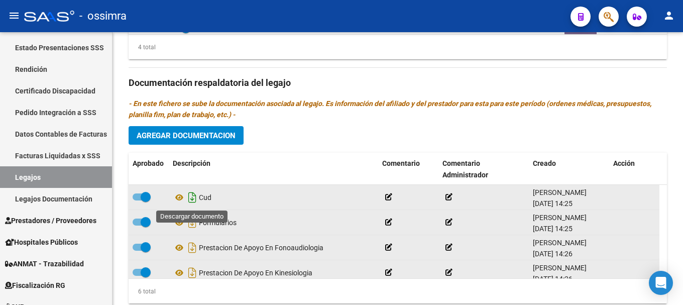
click at [192, 202] on icon "Descargar documento" at bounding box center [192, 197] width 13 height 16
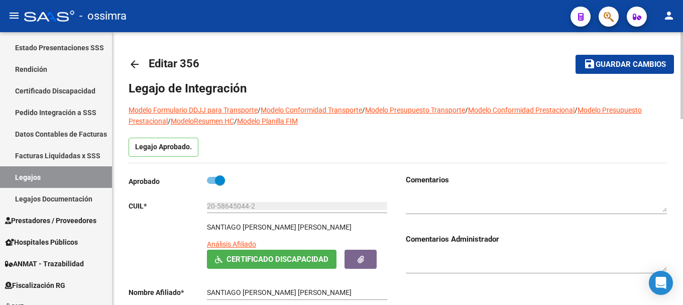
click at [137, 64] on mat-icon "arrow_back" at bounding box center [135, 64] width 12 height 12
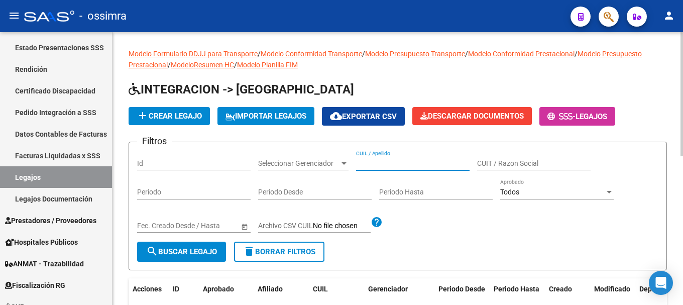
paste input "20591358562"
type input "20591358562"
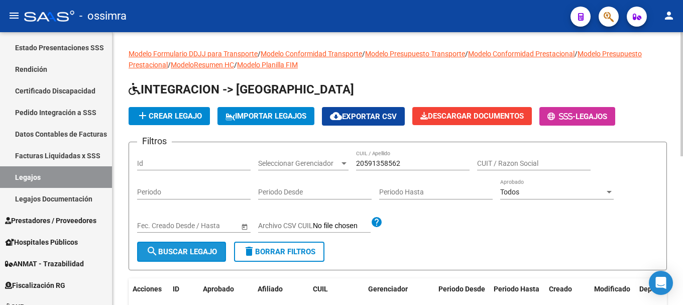
click at [193, 253] on span "search Buscar Legajo" at bounding box center [181, 251] width 71 height 9
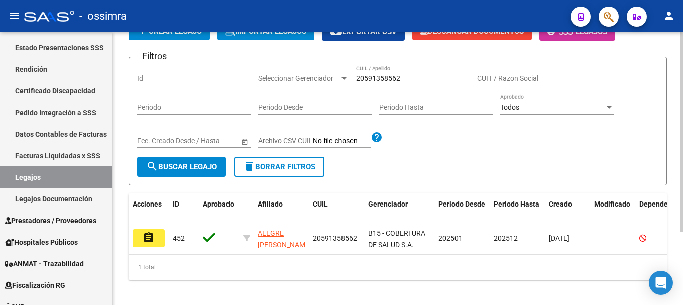
scroll to position [100, 0]
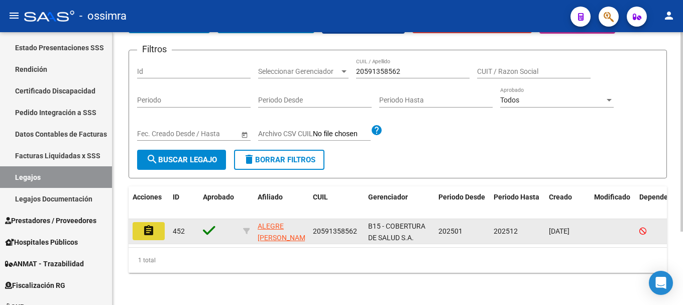
click at [152, 225] on mat-icon "assignment" at bounding box center [149, 231] width 12 height 12
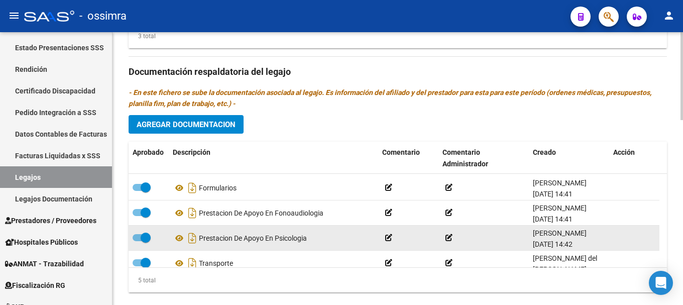
scroll to position [36, 0]
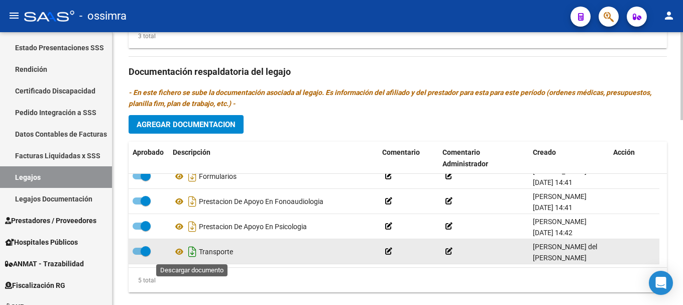
drag, startPoint x: 190, startPoint y: 252, endPoint x: 190, endPoint y: 231, distance: 21.1
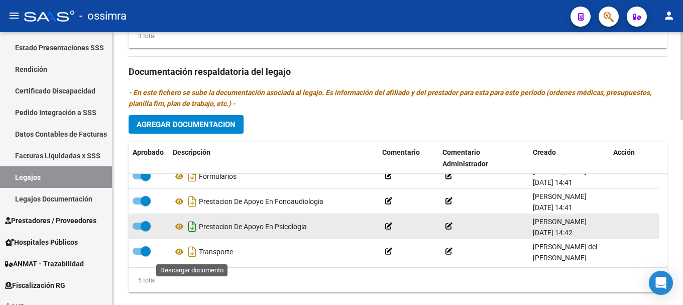
click at [190, 251] on icon "Descargar documento" at bounding box center [192, 252] width 13 height 16
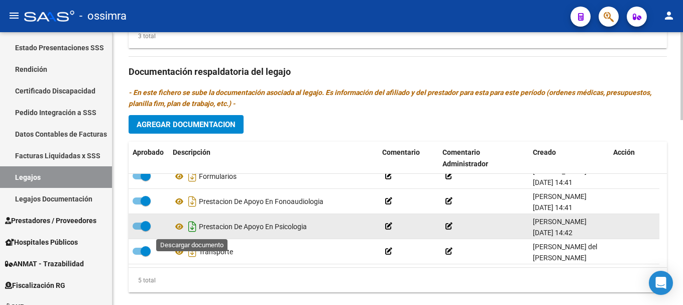
click at [190, 224] on icon "Descargar documento" at bounding box center [192, 227] width 13 height 16
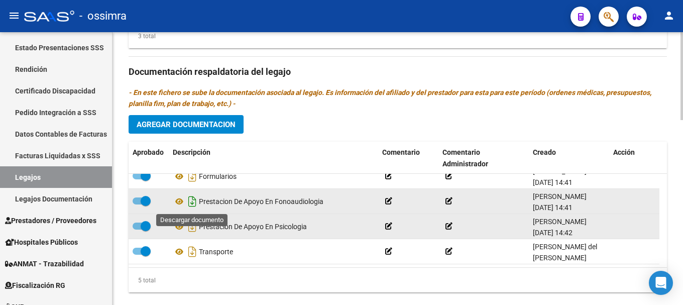
click at [191, 204] on icon "Descargar documento" at bounding box center [192, 201] width 13 height 16
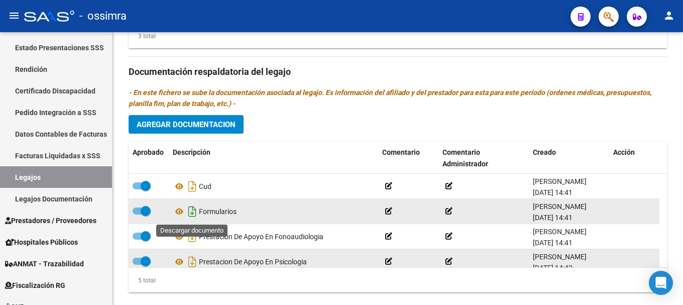
click at [192, 214] on icon "Descargar documento" at bounding box center [192, 211] width 13 height 16
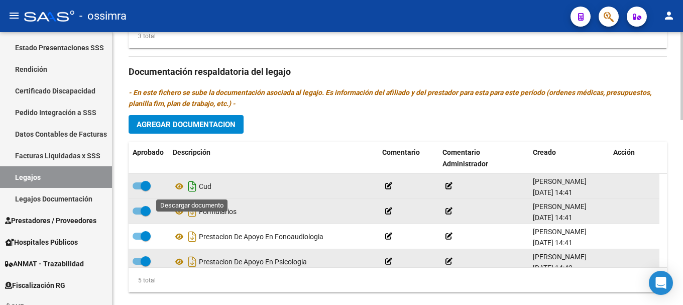
click at [191, 186] on icon "Descargar documento" at bounding box center [192, 186] width 13 height 16
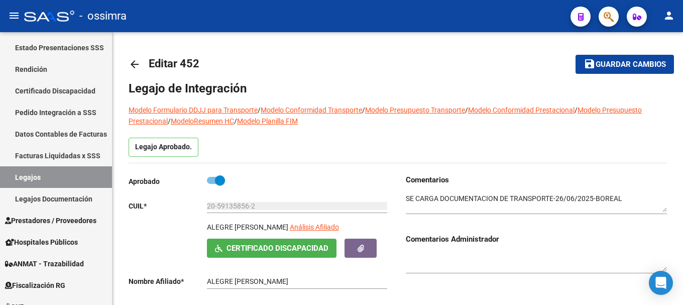
click at [138, 64] on mat-icon "arrow_back" at bounding box center [135, 64] width 12 height 12
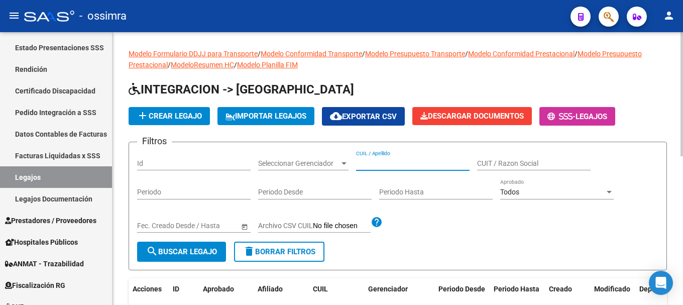
paste input "23488643274"
type input "23488643274"
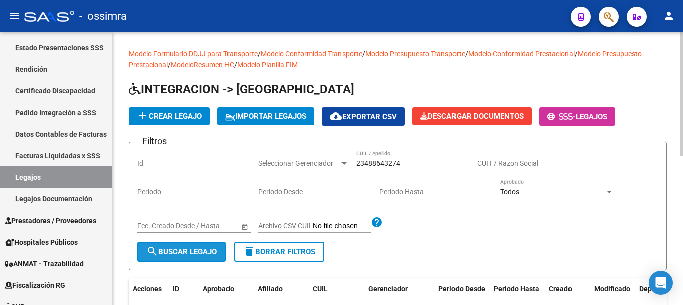
click at [213, 247] on span "search Buscar Legajo" at bounding box center [181, 251] width 71 height 9
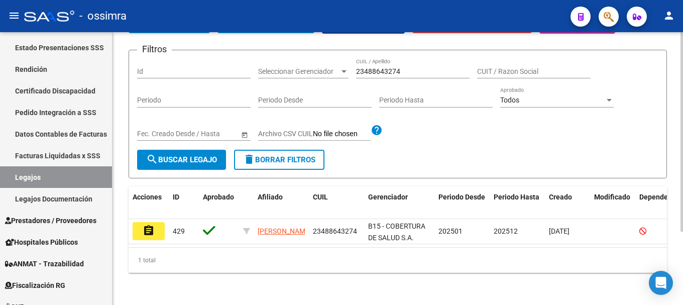
scroll to position [100, 0]
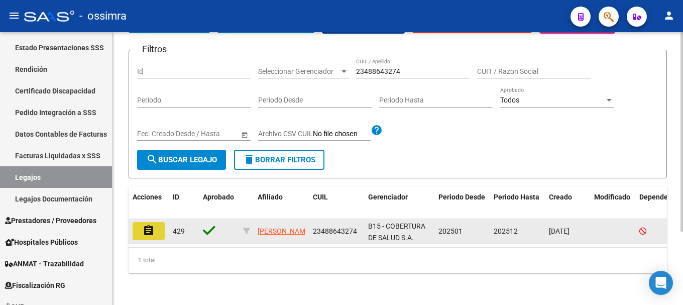
click at [153, 225] on mat-icon "assignment" at bounding box center [149, 231] width 12 height 12
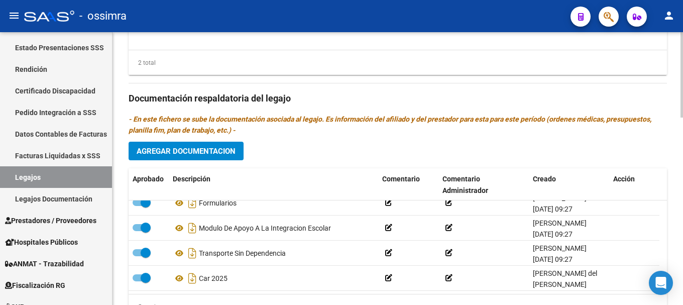
scroll to position [3, 0]
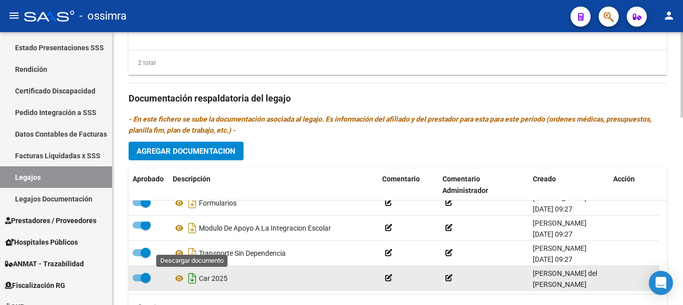
click at [189, 278] on icon "Descargar documento" at bounding box center [192, 278] width 13 height 16
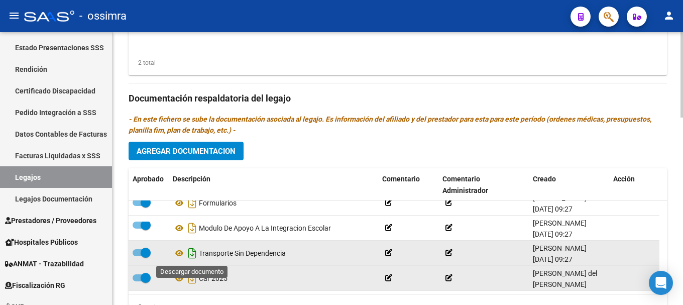
click at [193, 254] on icon "Descargar documento" at bounding box center [192, 253] width 13 height 16
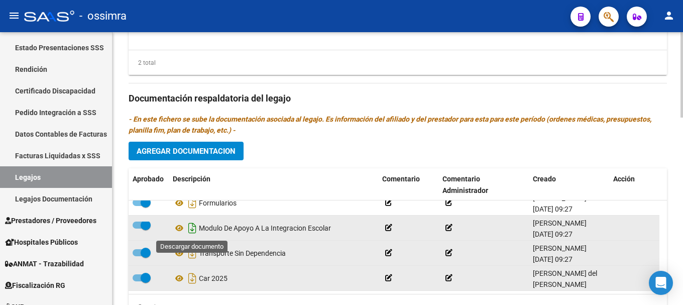
click at [191, 227] on icon "Descargar documento" at bounding box center [192, 228] width 13 height 16
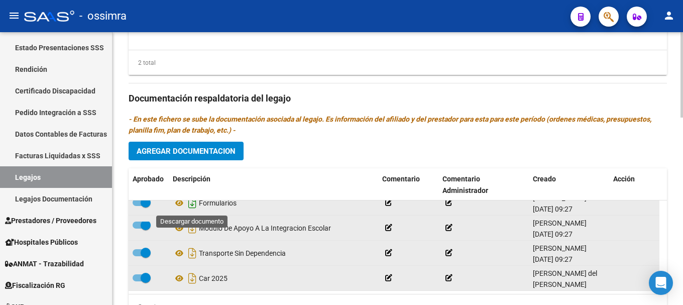
click at [190, 207] on icon "Descargar documento" at bounding box center [192, 203] width 13 height 16
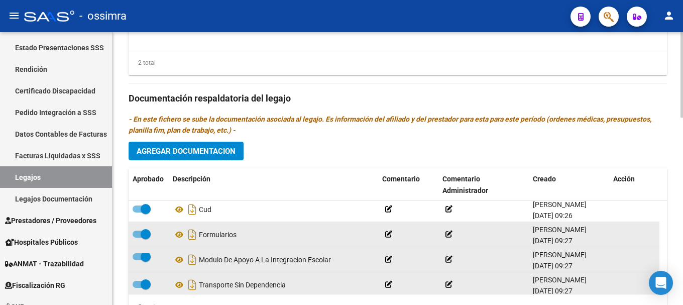
scroll to position [0, 0]
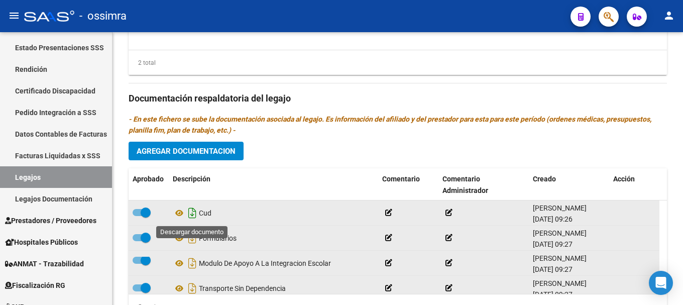
click at [192, 215] on icon "Descargar documento" at bounding box center [192, 213] width 13 height 16
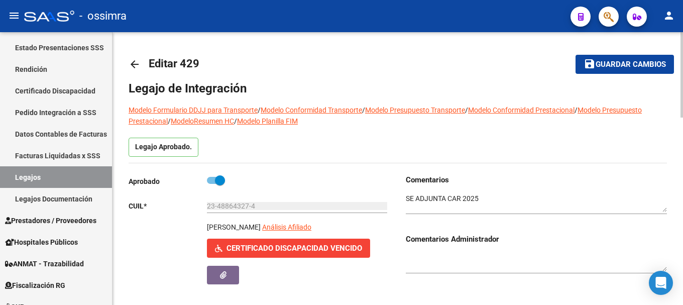
click at [137, 65] on mat-icon "arrow_back" at bounding box center [135, 64] width 12 height 12
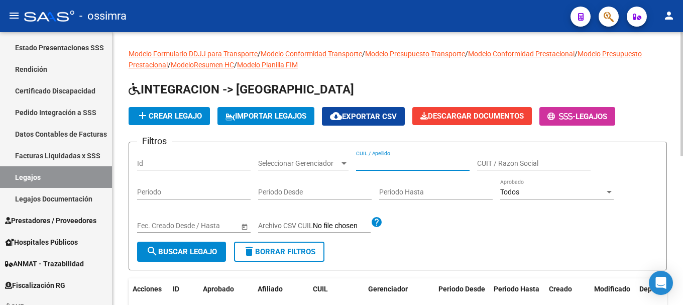
click at [407, 160] on input "CUIL / Apellido" at bounding box center [413, 163] width 114 height 9
paste input "23498959954"
type input "23498959954"
click at [195, 249] on span "search Buscar Legajo" at bounding box center [181, 251] width 71 height 9
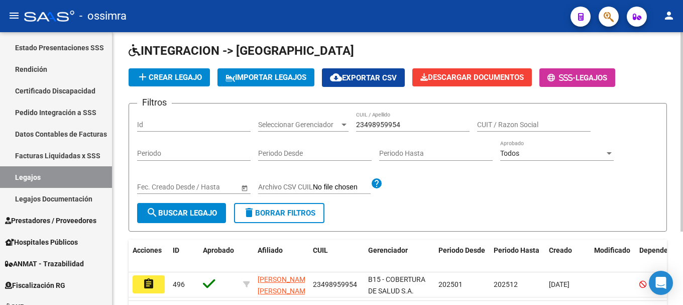
scroll to position [100, 0]
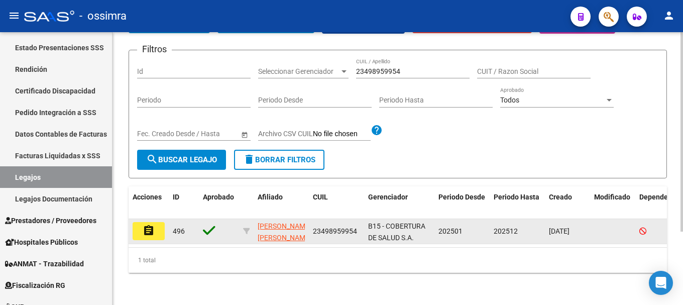
click at [152, 225] on mat-icon "assignment" at bounding box center [149, 231] width 12 height 12
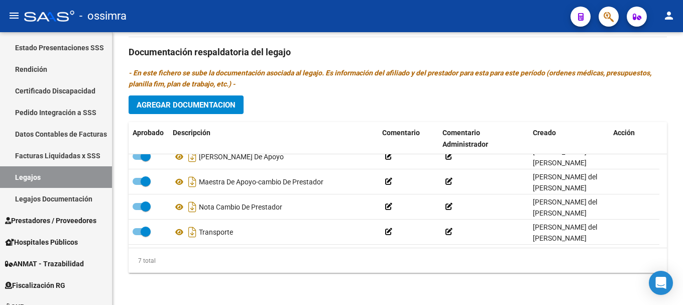
scroll to position [611, 0]
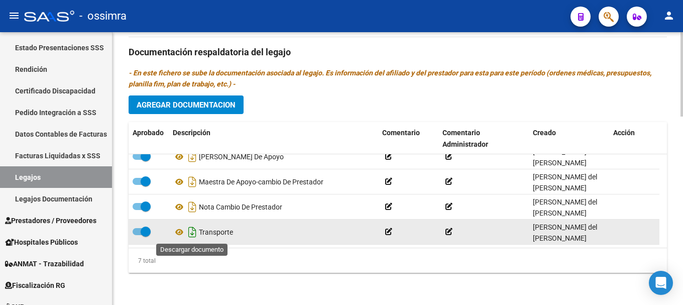
click at [193, 231] on icon "Descargar documento" at bounding box center [192, 232] width 13 height 16
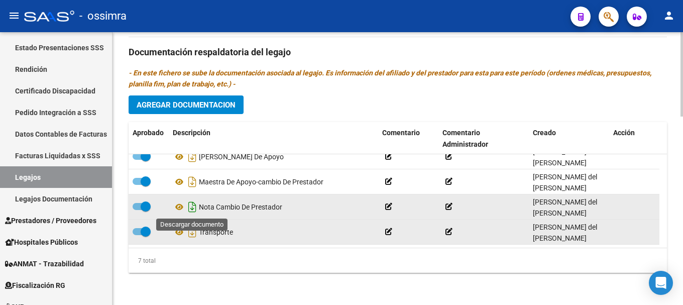
click at [192, 206] on icon "Descargar documento" at bounding box center [192, 207] width 13 height 16
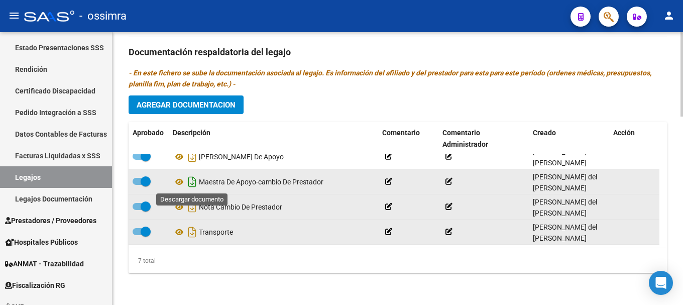
click at [192, 181] on icon "Descargar documento" at bounding box center [192, 182] width 13 height 16
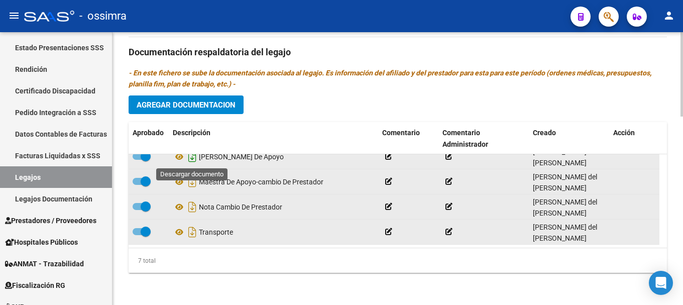
click at [191, 158] on icon "Descargar documento" at bounding box center [192, 157] width 13 height 16
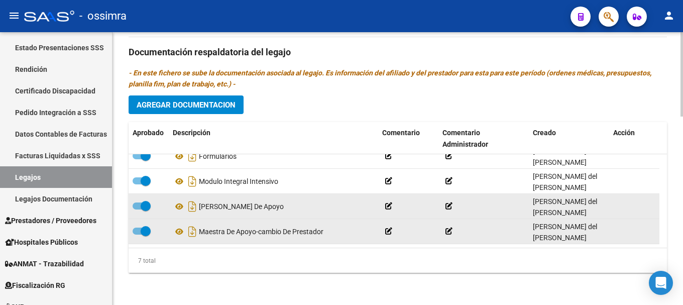
scroll to position [0, 0]
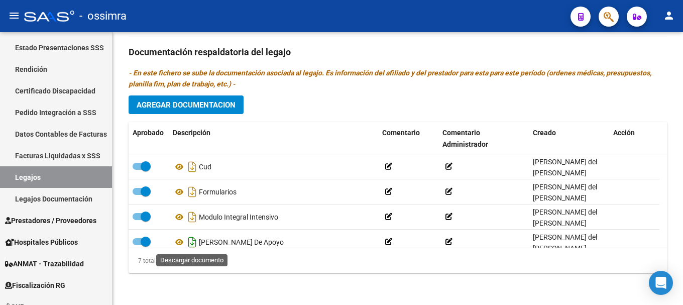
click at [193, 240] on icon "Descargar documento" at bounding box center [192, 242] width 13 height 16
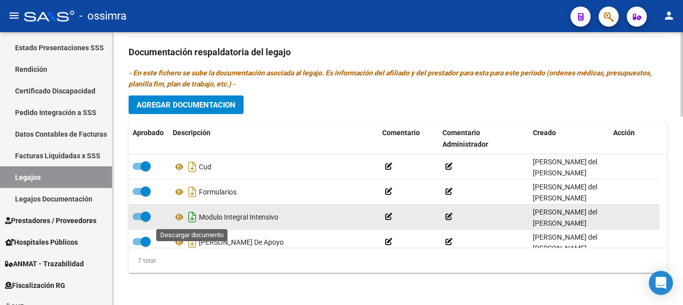
click at [189, 217] on icon "Descargar documento" at bounding box center [192, 217] width 13 height 16
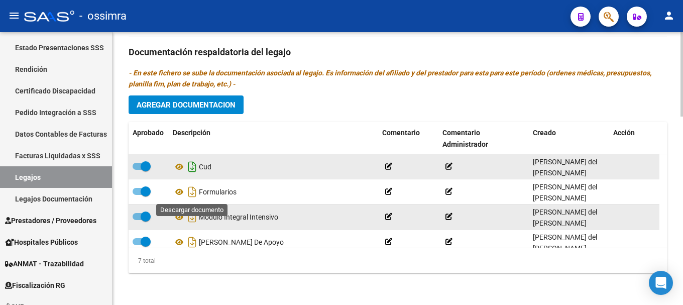
drag, startPoint x: 191, startPoint y: 193, endPoint x: 192, endPoint y: 170, distance: 23.1
click at [191, 192] on icon "Descargar documento" at bounding box center [192, 192] width 13 height 16
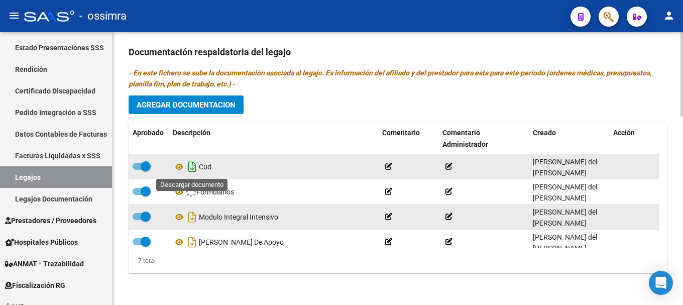
click at [193, 165] on icon "Descargar documento" at bounding box center [192, 167] width 13 height 16
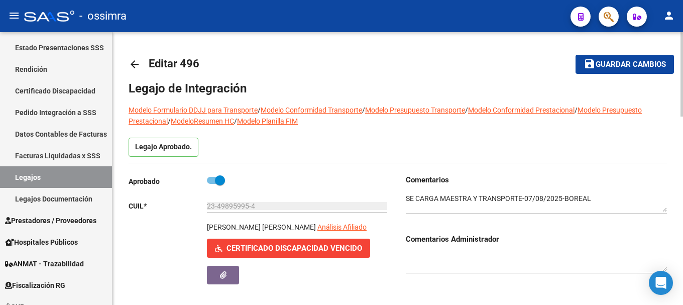
click at [133, 65] on mat-icon "arrow_back" at bounding box center [135, 64] width 12 height 12
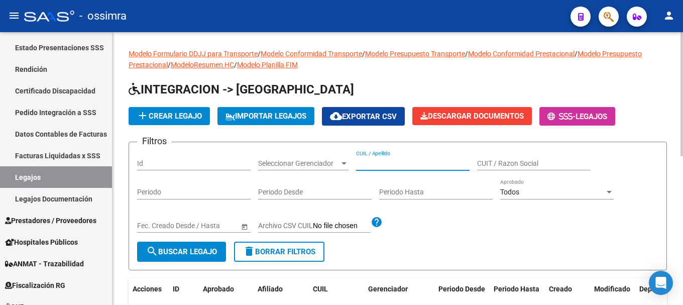
paste input "23500043229"
type input "23500043229"
click at [207, 254] on span "search Buscar Legajo" at bounding box center [181, 251] width 71 height 9
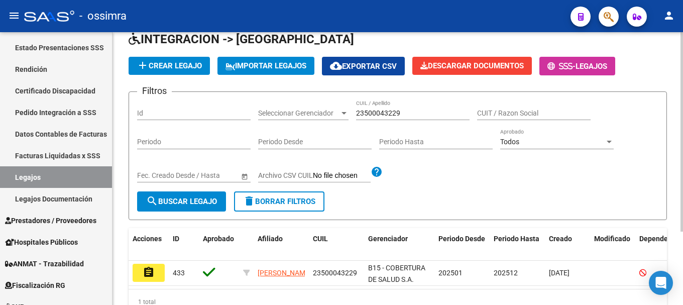
scroll to position [100, 0]
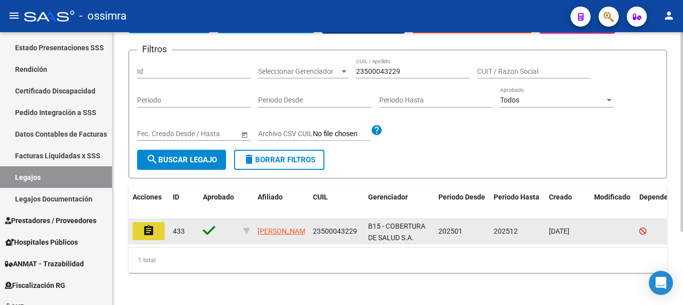
click at [146, 225] on mat-icon "assignment" at bounding box center [149, 231] width 12 height 12
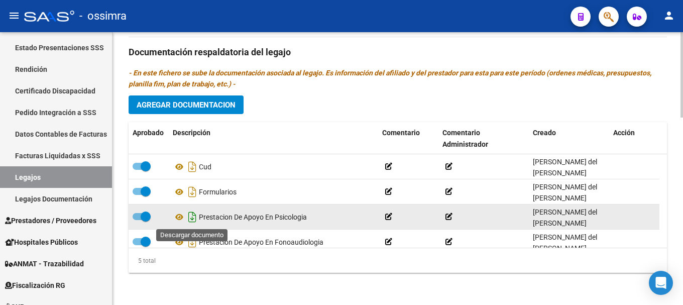
scroll to position [36, 0]
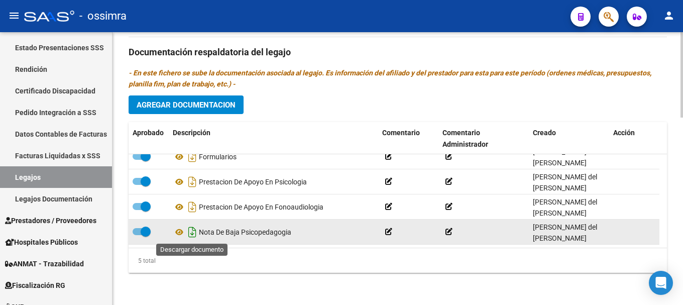
click at [191, 232] on icon "Descargar documento" at bounding box center [192, 232] width 13 height 16
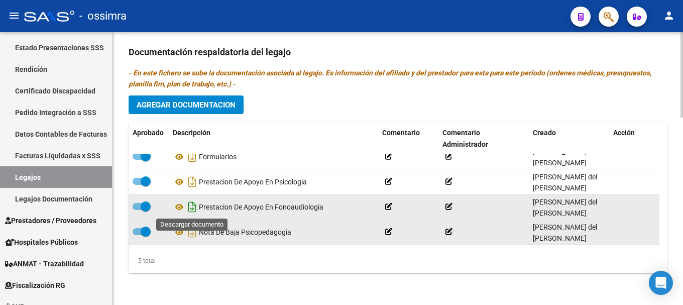
click at [191, 203] on icon "Descargar documento" at bounding box center [192, 207] width 13 height 16
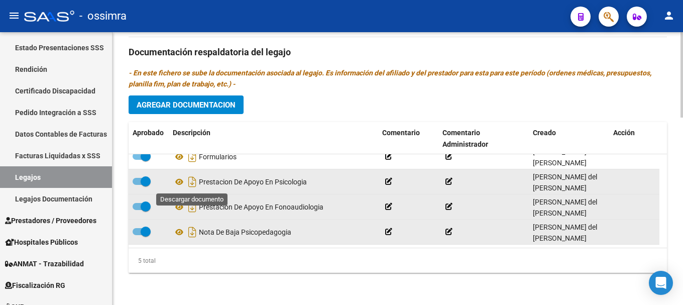
drag, startPoint x: 191, startPoint y: 182, endPoint x: 191, endPoint y: 171, distance: 11.1
click at [191, 182] on icon "Descargar documento" at bounding box center [192, 182] width 13 height 16
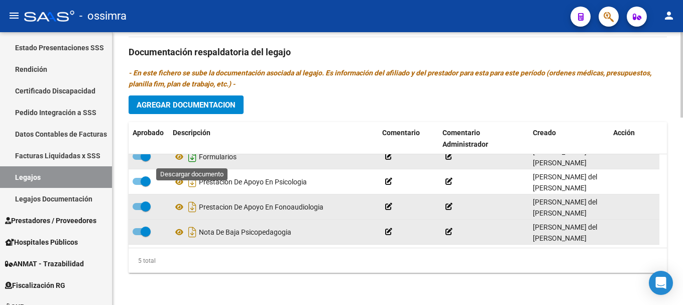
click at [189, 159] on icon "Descargar documento" at bounding box center [192, 157] width 13 height 16
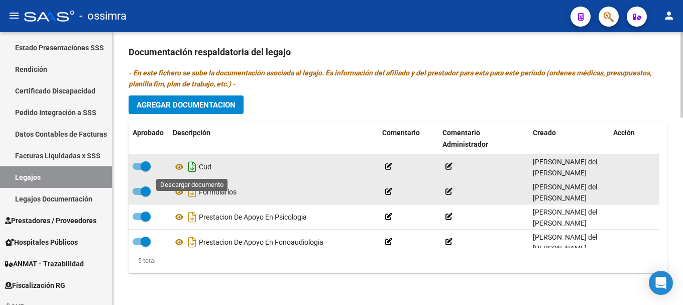
click at [189, 167] on icon "Descargar documento" at bounding box center [192, 167] width 13 height 16
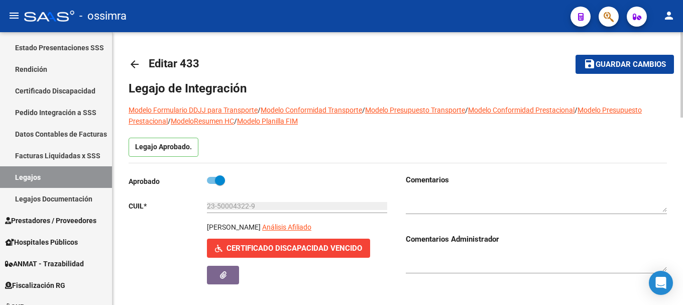
click at [134, 64] on mat-icon "arrow_back" at bounding box center [135, 64] width 12 height 12
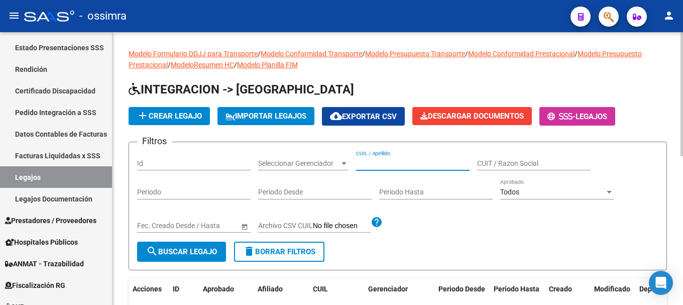
drag, startPoint x: 401, startPoint y: 155, endPoint x: 381, endPoint y: 165, distance: 22.5
click at [381, 165] on input "CUIL / Apellido" at bounding box center [413, 163] width 114 height 9
paste input "23510061969"
type input "23510061969"
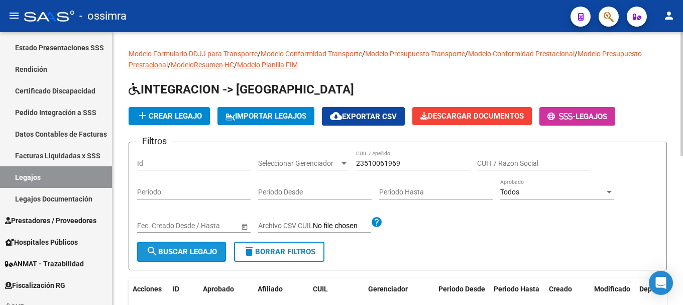
click at [205, 251] on span "search Buscar Legajo" at bounding box center [181, 251] width 71 height 9
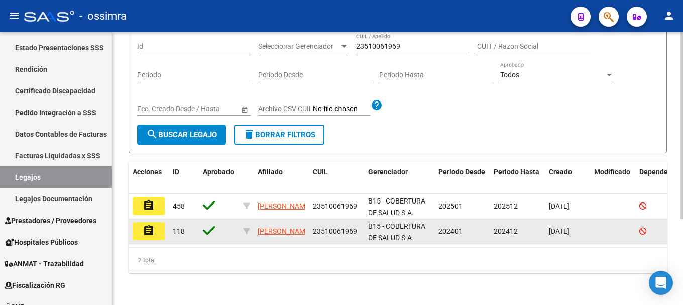
scroll to position [126, 0]
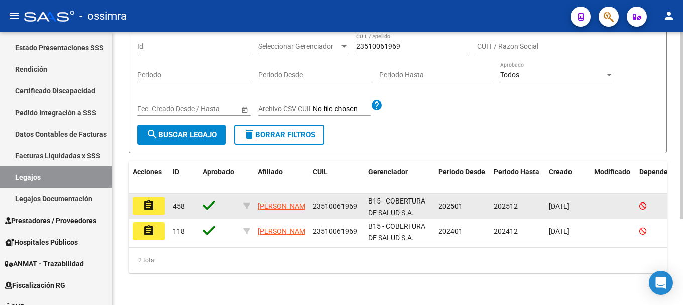
click at [154, 199] on mat-icon "assignment" at bounding box center [149, 205] width 12 height 12
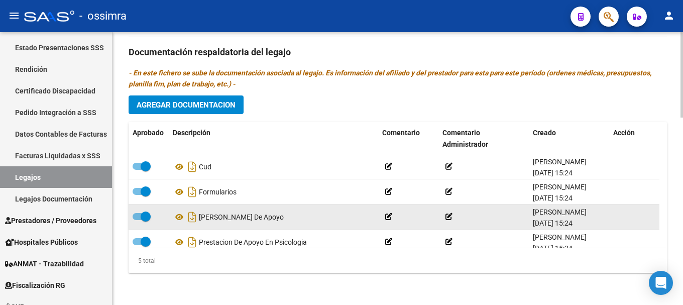
scroll to position [36, 0]
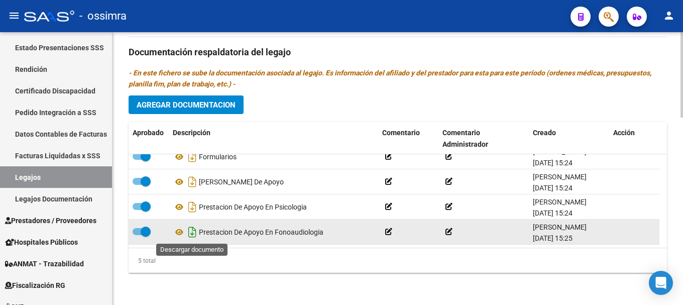
click at [190, 232] on icon "Descargar documento" at bounding box center [192, 232] width 13 height 16
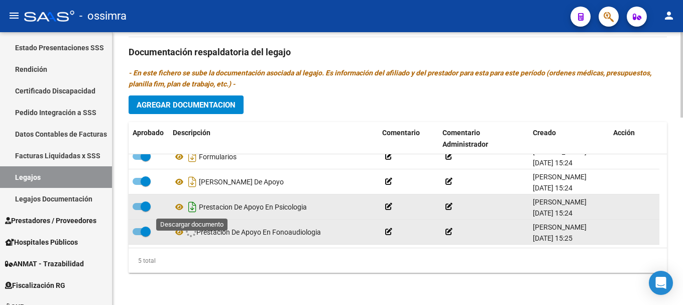
click at [192, 208] on icon "Descargar documento" at bounding box center [192, 207] width 13 height 16
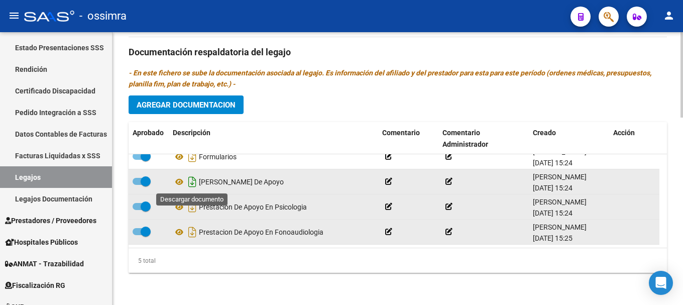
click at [193, 182] on icon "Descargar documento" at bounding box center [192, 182] width 13 height 16
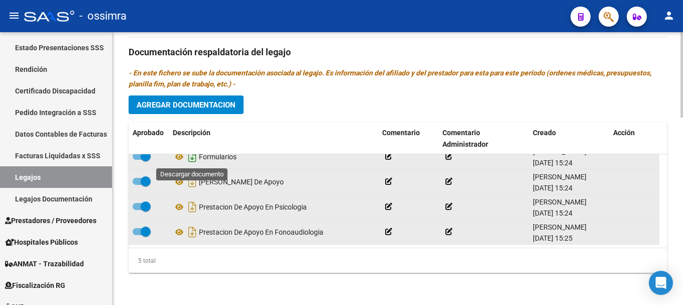
click at [193, 161] on icon "Descargar documento" at bounding box center [192, 157] width 13 height 16
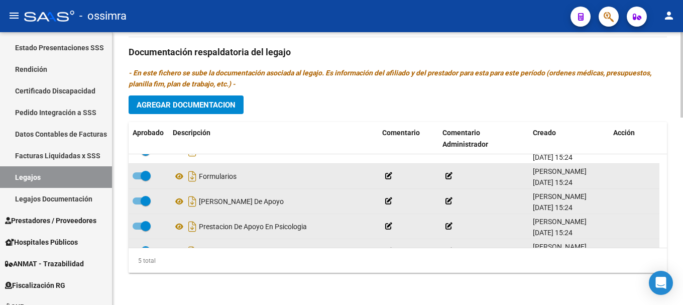
scroll to position [0, 0]
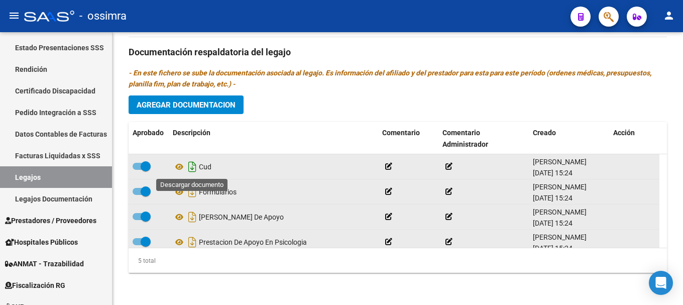
click at [190, 166] on icon "Descargar documento" at bounding box center [192, 167] width 13 height 16
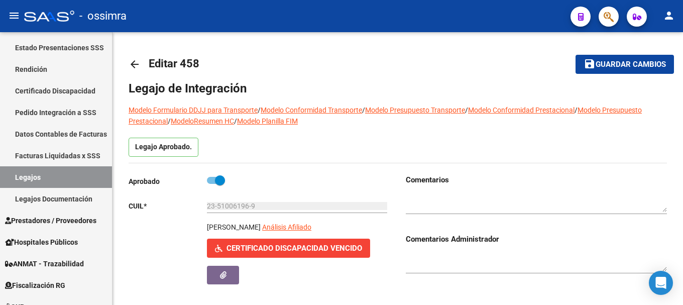
click at [137, 66] on mat-icon "arrow_back" at bounding box center [135, 64] width 12 height 12
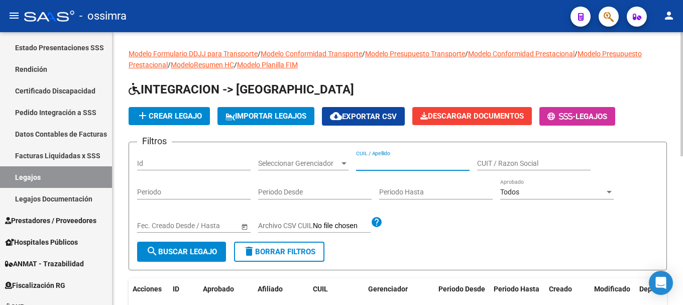
paste input "23515158154"
type input "23515158154"
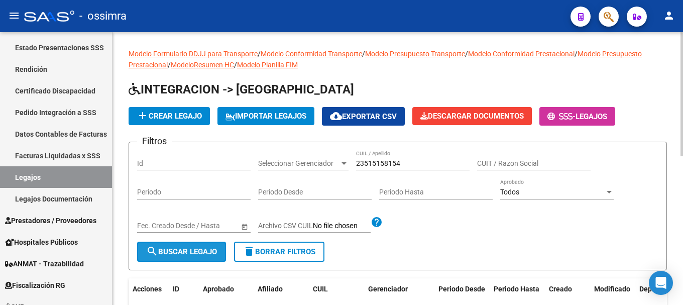
click at [175, 253] on span "search Buscar Legajo" at bounding box center [181, 251] width 71 height 9
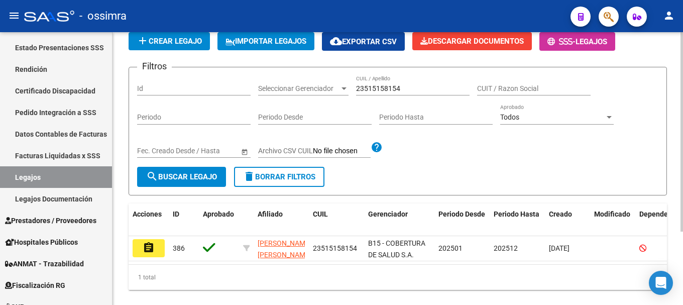
scroll to position [100, 0]
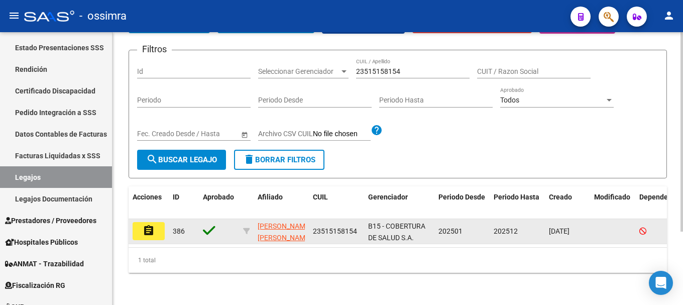
click at [155, 225] on button "assignment" at bounding box center [149, 231] width 32 height 18
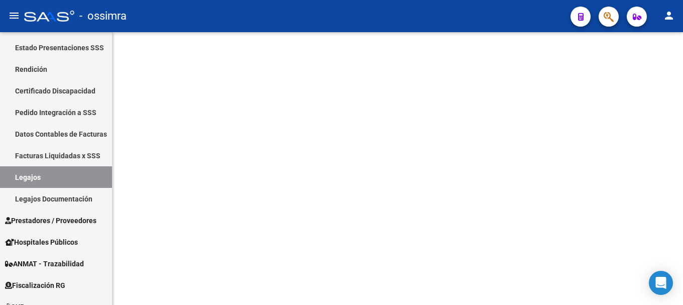
click at [155, 225] on mat-sidenav-content at bounding box center [398, 168] width 571 height 273
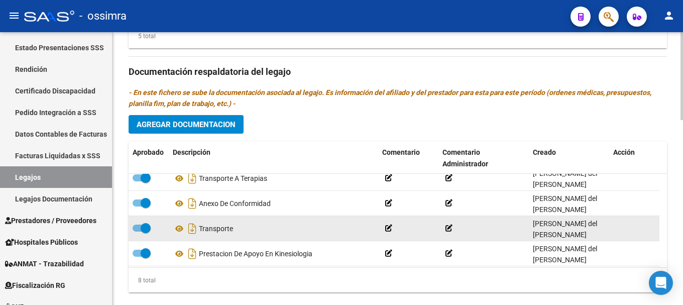
scroll to position [111, 0]
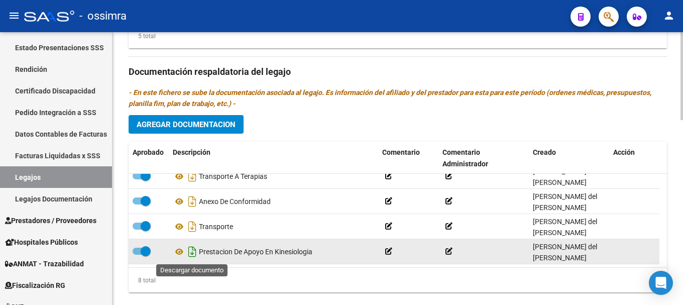
click at [192, 254] on icon "Descargar documento" at bounding box center [192, 252] width 13 height 16
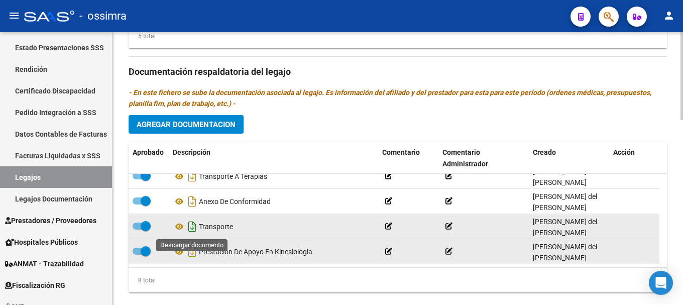
drag, startPoint x: 191, startPoint y: 227, endPoint x: 188, endPoint y: 213, distance: 14.4
click at [191, 227] on icon "Descargar documento" at bounding box center [192, 227] width 13 height 16
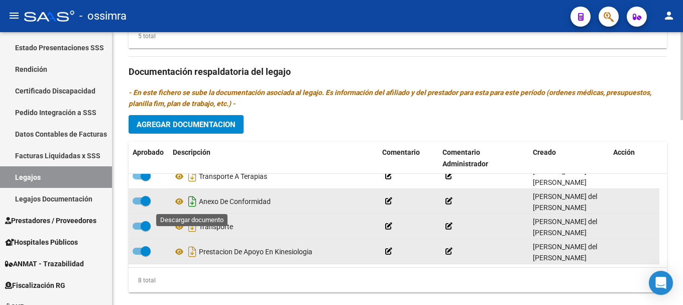
click at [189, 202] on icon "Descargar documento" at bounding box center [192, 201] width 13 height 16
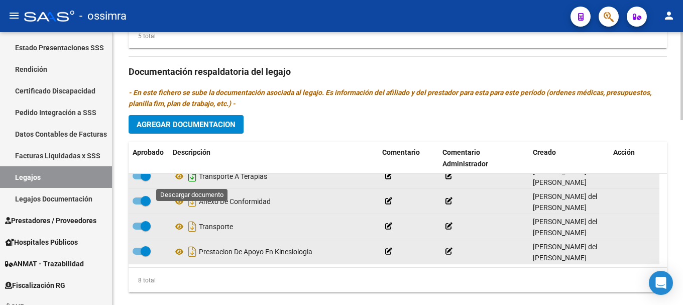
click at [194, 179] on icon "Descargar documento" at bounding box center [192, 176] width 13 height 16
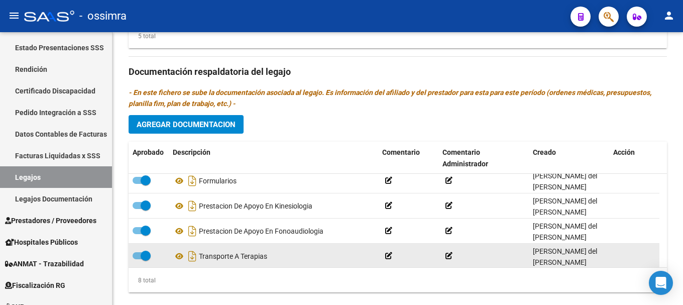
scroll to position [11, 0]
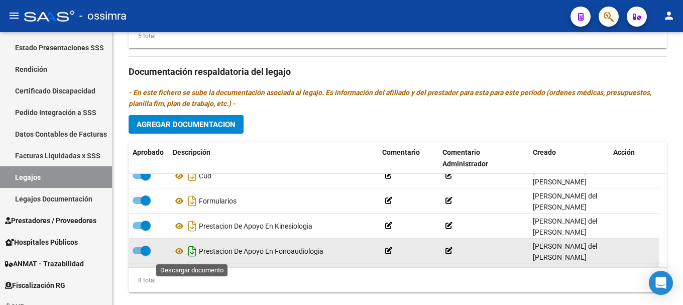
click at [189, 253] on icon "Descargar documento" at bounding box center [192, 251] width 13 height 16
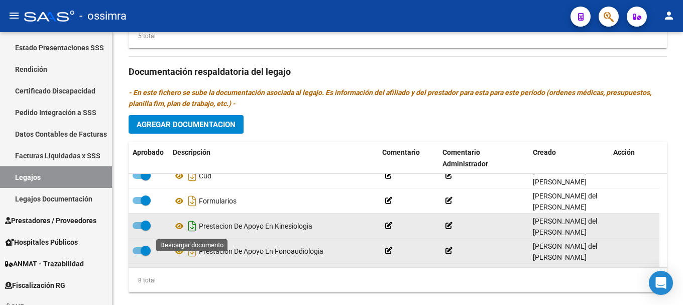
click at [191, 227] on icon "Descargar documento" at bounding box center [192, 226] width 13 height 16
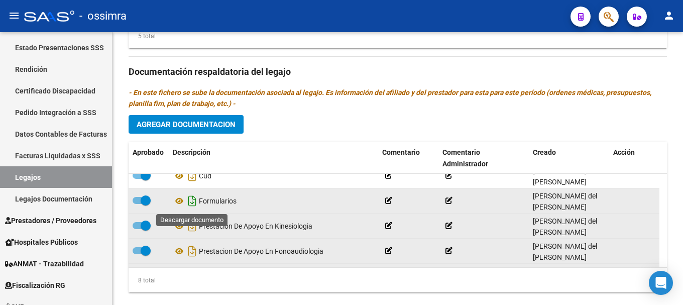
click at [189, 204] on icon "Descargar documento" at bounding box center [192, 201] width 13 height 16
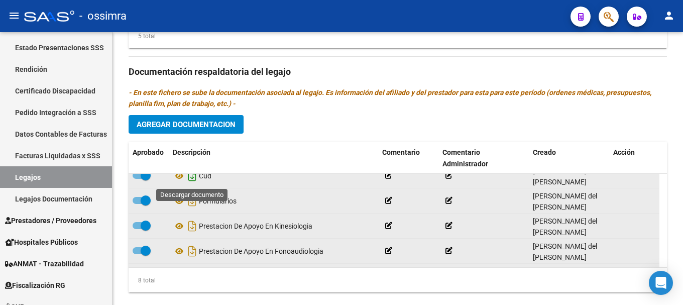
click at [189, 180] on icon "Descargar documento" at bounding box center [192, 176] width 13 height 16
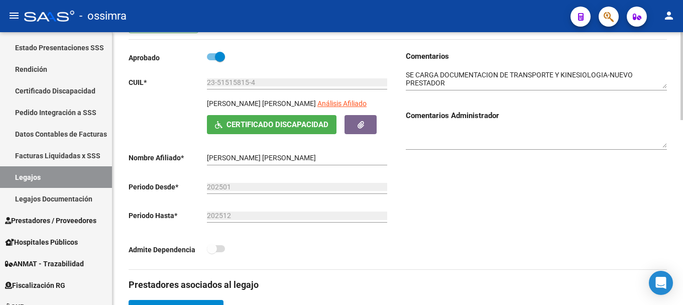
scroll to position [0, 0]
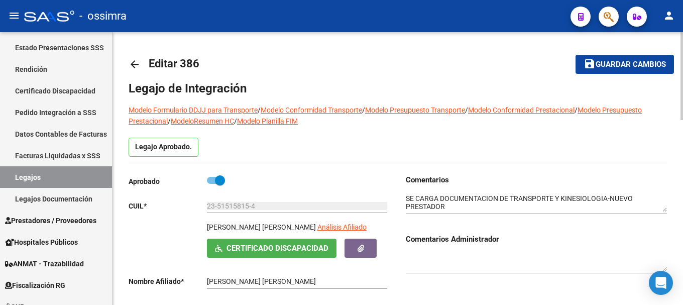
click at [137, 65] on mat-icon "arrow_back" at bounding box center [135, 64] width 12 height 12
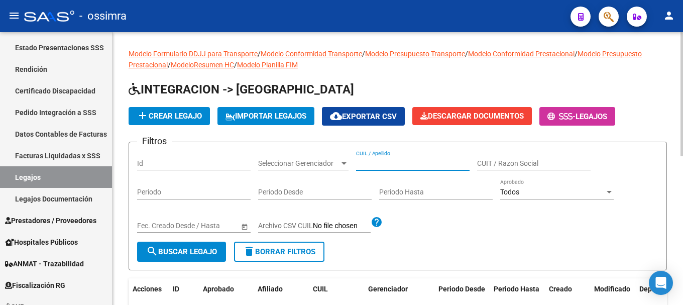
click at [384, 161] on input "CUIL / Apellido" at bounding box center [413, 163] width 114 height 9
paste input "23562265619"
type input "23562265619"
click at [205, 254] on span "search Buscar Legajo" at bounding box center [181, 251] width 71 height 9
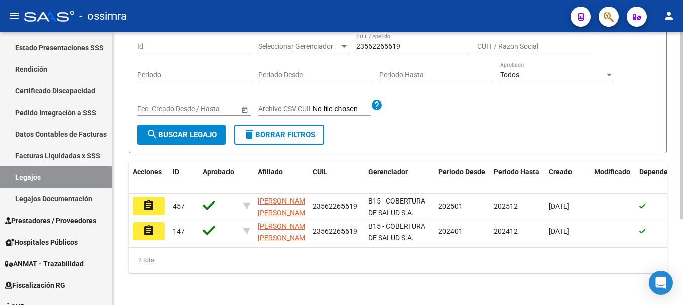
scroll to position [126, 0]
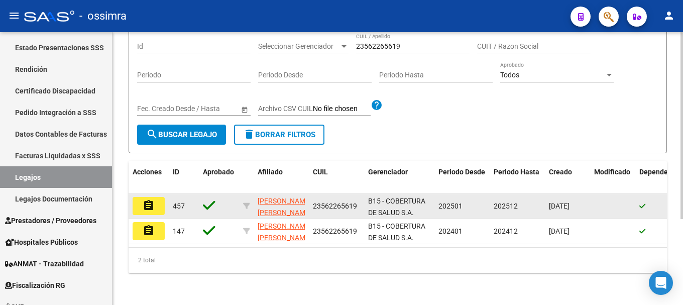
click at [158, 197] on button "assignment" at bounding box center [149, 206] width 32 height 18
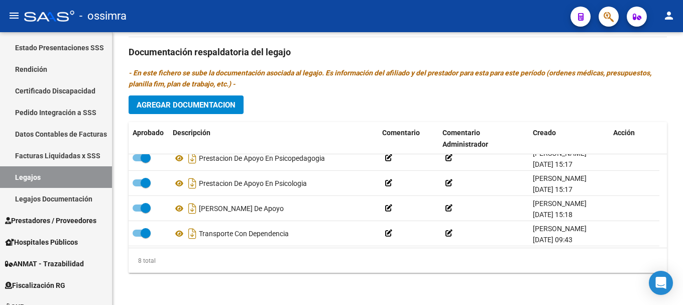
scroll to position [111, 0]
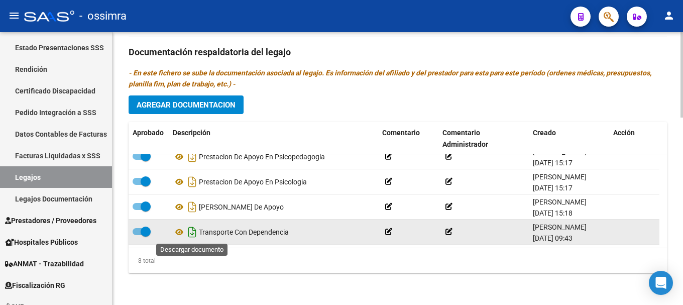
click at [193, 234] on icon "Descargar documento" at bounding box center [192, 232] width 13 height 16
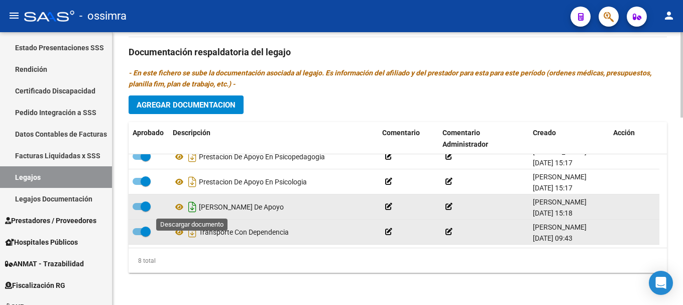
click at [192, 204] on icon "Descargar documento" at bounding box center [192, 207] width 13 height 16
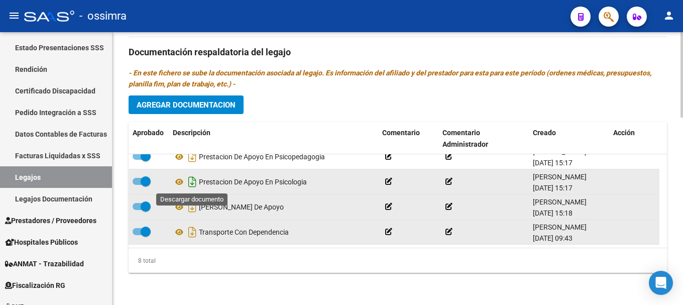
click at [191, 180] on icon "Descargar documento" at bounding box center [192, 182] width 13 height 16
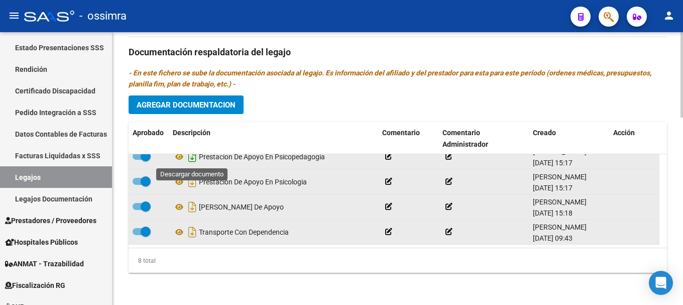
click at [191, 160] on icon "Descargar documento" at bounding box center [192, 157] width 13 height 16
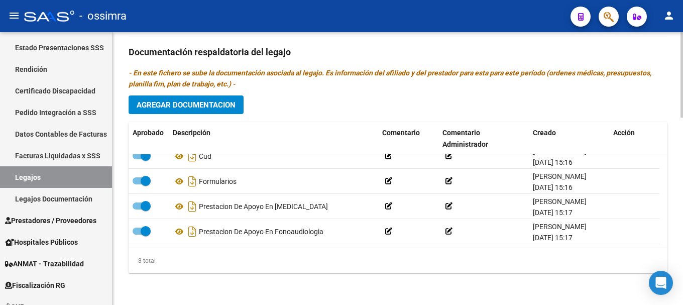
scroll to position [0, 0]
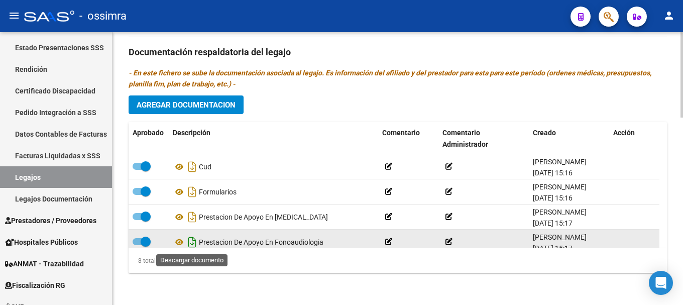
click at [191, 242] on icon "Descargar documento" at bounding box center [192, 242] width 13 height 16
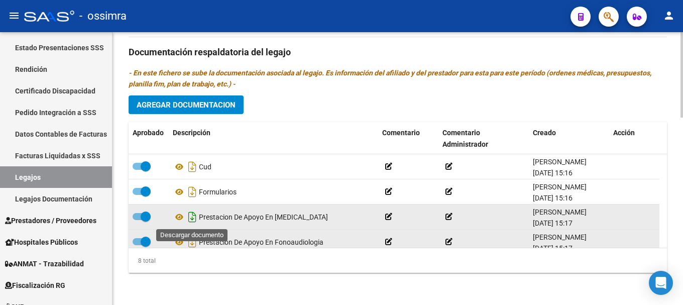
click at [193, 220] on icon "Descargar documento" at bounding box center [192, 217] width 13 height 16
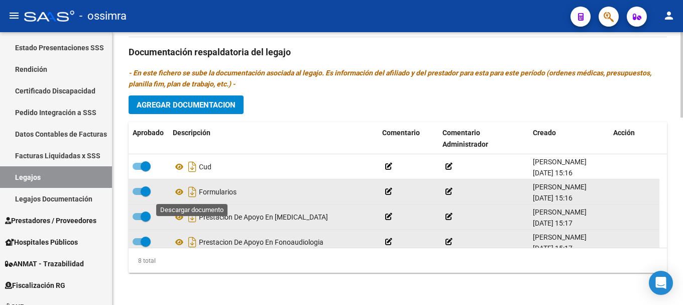
drag, startPoint x: 195, startPoint y: 192, endPoint x: 196, endPoint y: 182, distance: 9.6
click at [195, 192] on icon "Descargar documento" at bounding box center [192, 192] width 13 height 16
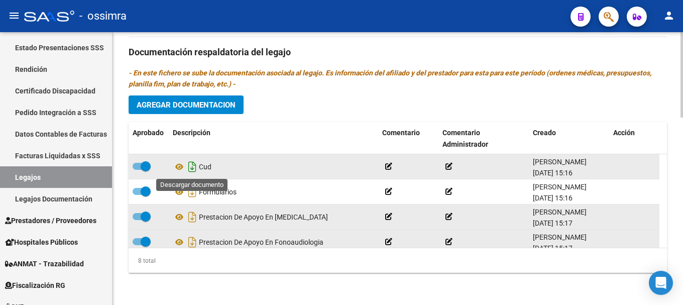
click at [191, 163] on icon "Descargar documento" at bounding box center [192, 167] width 13 height 16
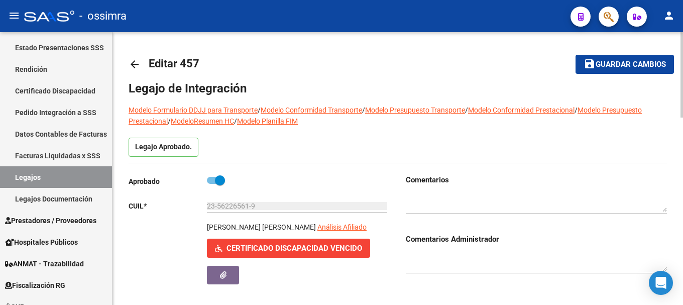
click at [138, 65] on mat-icon "arrow_back" at bounding box center [135, 64] width 12 height 12
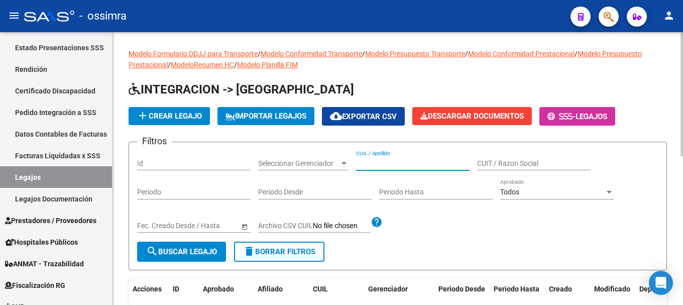
paste input "27224143759"
type input "27224143759"
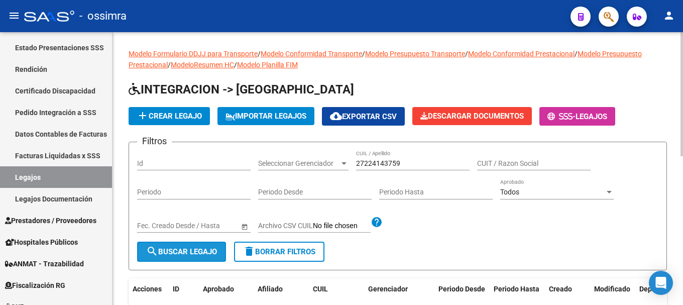
click at [179, 253] on span "search Buscar Legajo" at bounding box center [181, 251] width 71 height 9
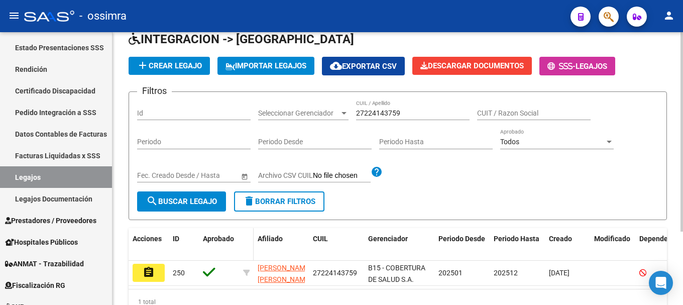
scroll to position [100, 0]
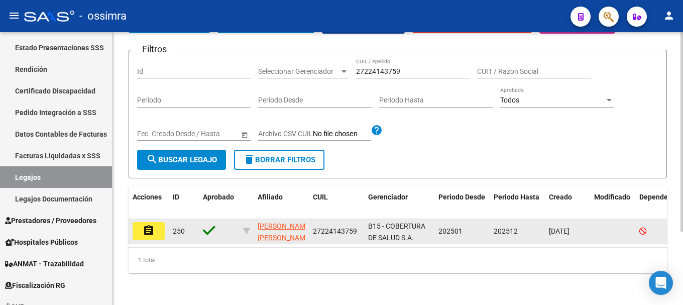
click at [151, 225] on mat-icon "assignment" at bounding box center [149, 231] width 12 height 12
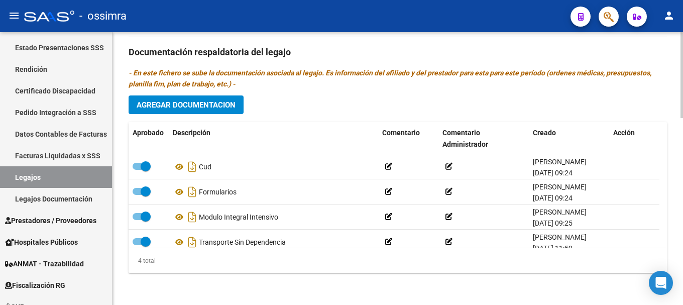
scroll to position [11, 0]
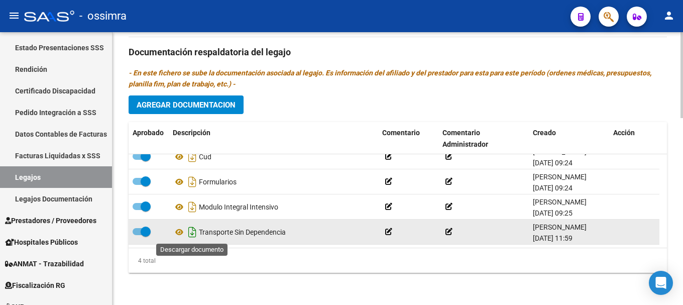
click at [195, 234] on icon "Descargar documento" at bounding box center [192, 232] width 13 height 16
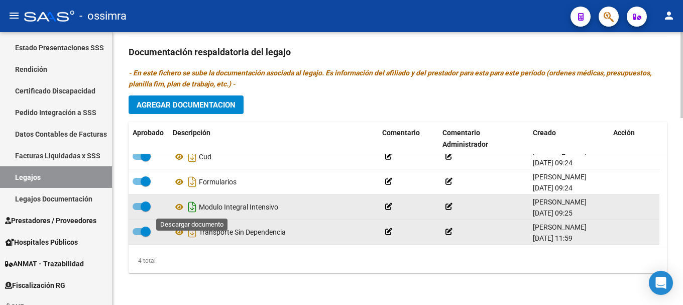
click at [191, 209] on icon "Descargar documento" at bounding box center [192, 207] width 13 height 16
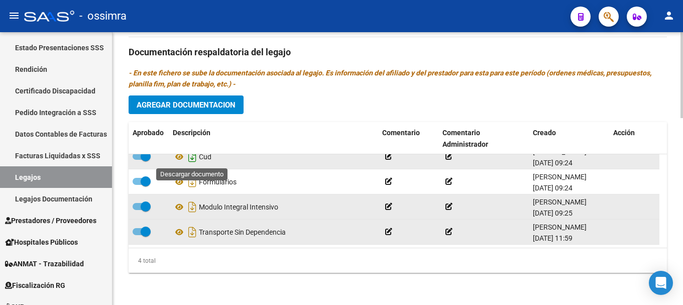
click at [190, 157] on icon "Descargar documento" at bounding box center [192, 157] width 13 height 16
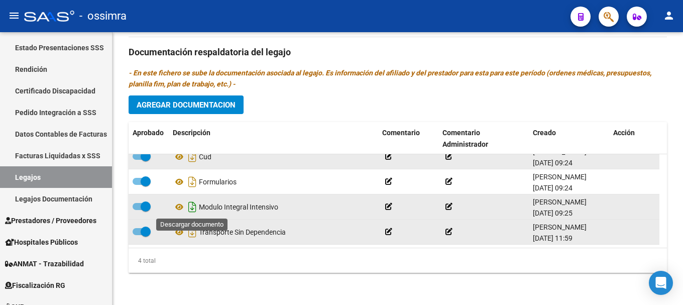
click at [192, 207] on icon "Descargar documento" at bounding box center [192, 207] width 13 height 16
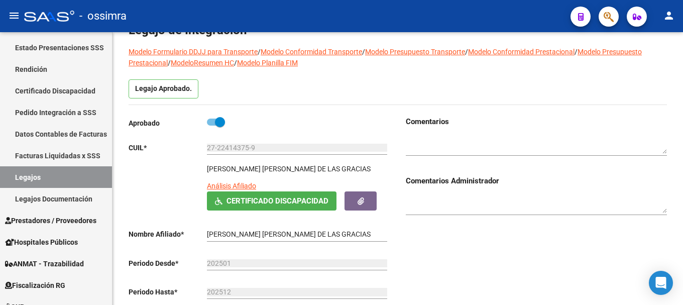
scroll to position [0, 0]
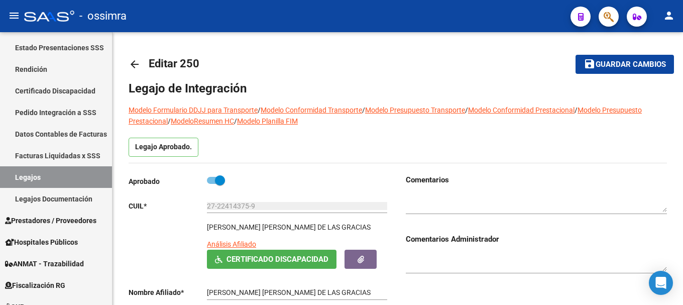
click at [132, 64] on mat-icon "arrow_back" at bounding box center [135, 64] width 12 height 12
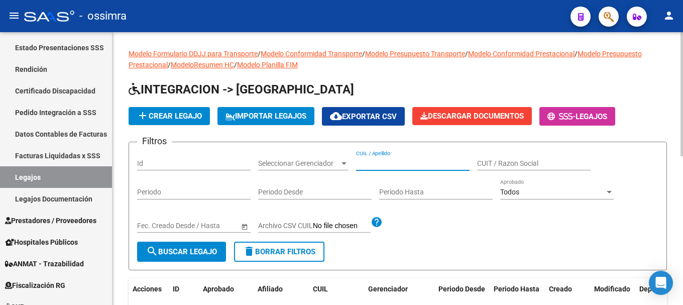
paste input "27476092766"
type input "27476092766"
click at [170, 256] on span "search Buscar Legajo" at bounding box center [181, 251] width 71 height 9
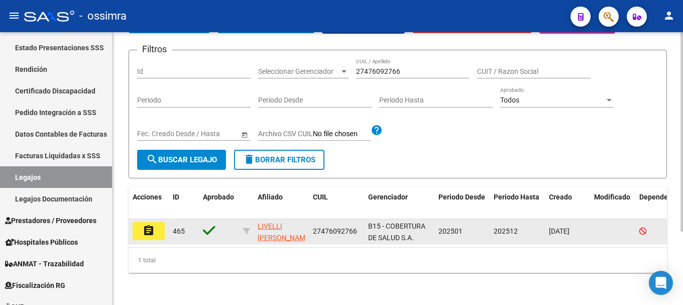
click at [152, 225] on mat-icon "assignment" at bounding box center [149, 231] width 12 height 12
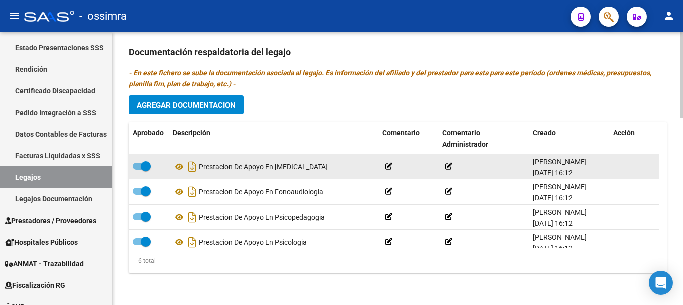
scroll to position [61, 0]
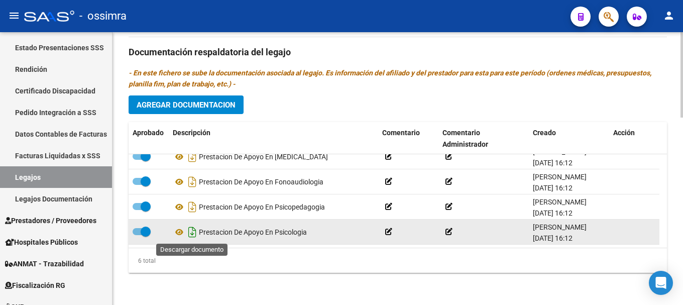
click at [192, 233] on icon "Descargar documento" at bounding box center [192, 232] width 13 height 16
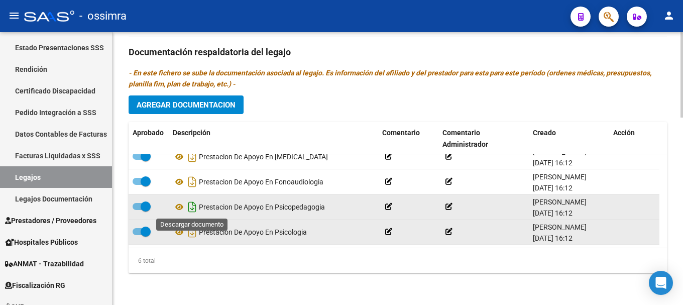
click at [192, 207] on icon "Descargar documento" at bounding box center [192, 207] width 13 height 16
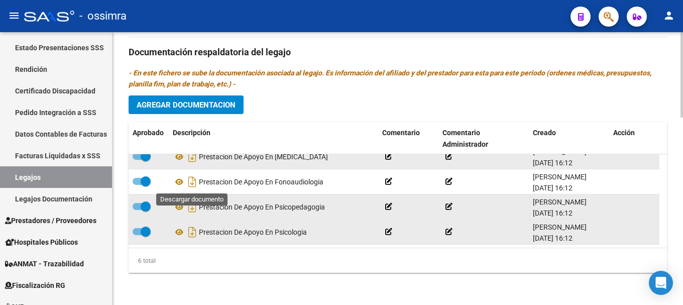
drag, startPoint x: 191, startPoint y: 184, endPoint x: 190, endPoint y: 168, distance: 16.6
click at [191, 184] on icon "Descargar documento" at bounding box center [192, 182] width 13 height 16
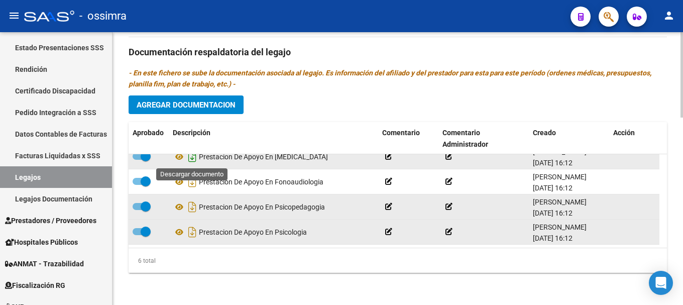
click at [190, 160] on icon "Descargar documento" at bounding box center [192, 157] width 13 height 16
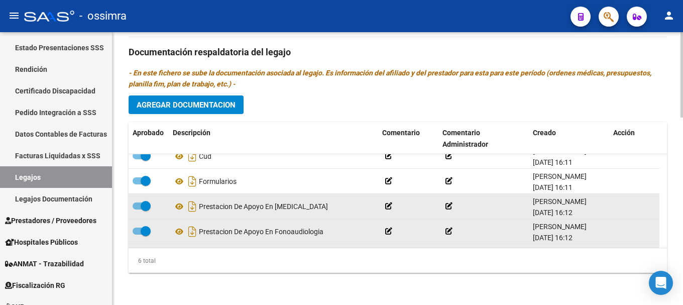
scroll to position [0, 0]
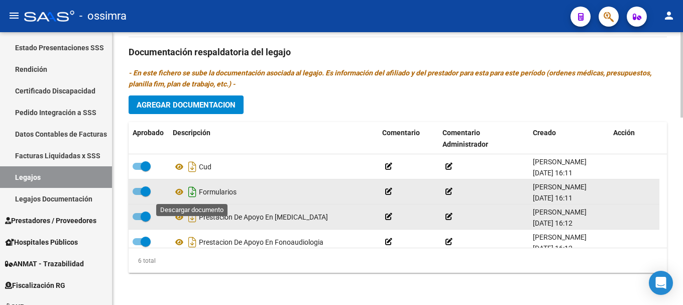
click at [192, 194] on icon "Descargar documento" at bounding box center [192, 192] width 13 height 16
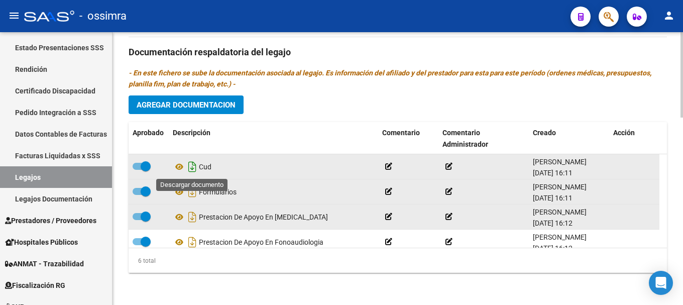
click at [194, 171] on icon "Descargar documento" at bounding box center [192, 167] width 13 height 16
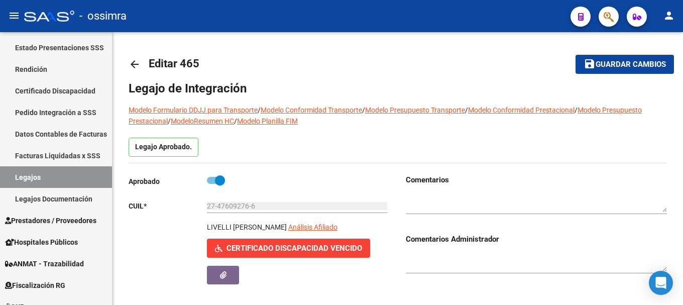
click at [137, 64] on mat-icon "arrow_back" at bounding box center [135, 64] width 12 height 12
